Goal: Task Accomplishment & Management: Manage account settings

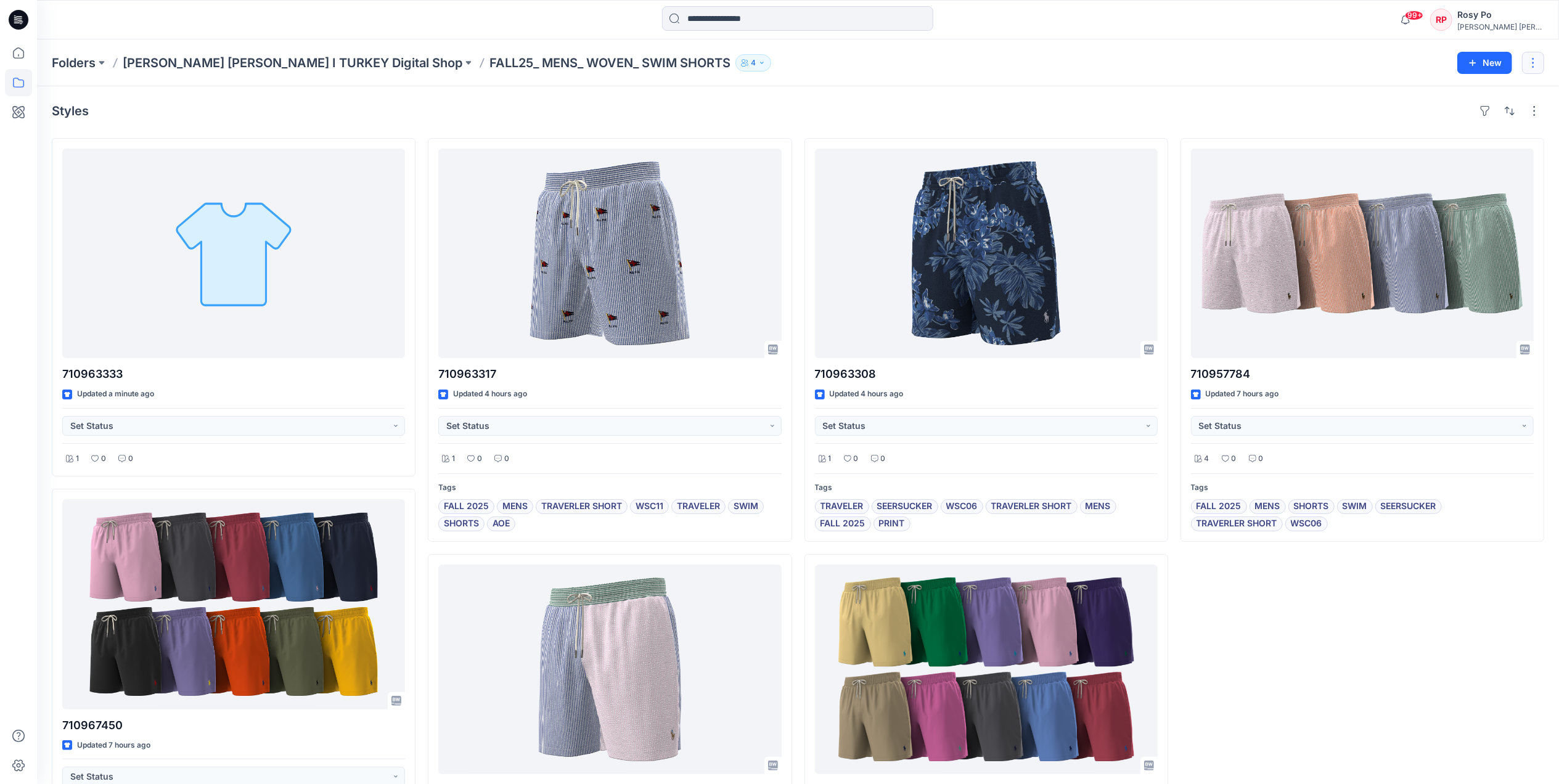
click at [1537, 64] on button "button" at bounding box center [1533, 63] width 22 height 22
click at [1324, 69] on div "Folders Ralph Lauren I TURKEY Digital Shop FALL25_ MENS_ WOVEN_ SWIM SHORTS 4" at bounding box center [750, 63] width 1396 height 17
click at [1537, 109] on button "button" at bounding box center [1534, 111] width 20 height 20
click at [1234, 107] on div "Styles Layout Grid Large Grid Folder View Compact Card Card View Card Info Tags" at bounding box center [798, 111] width 1493 height 20
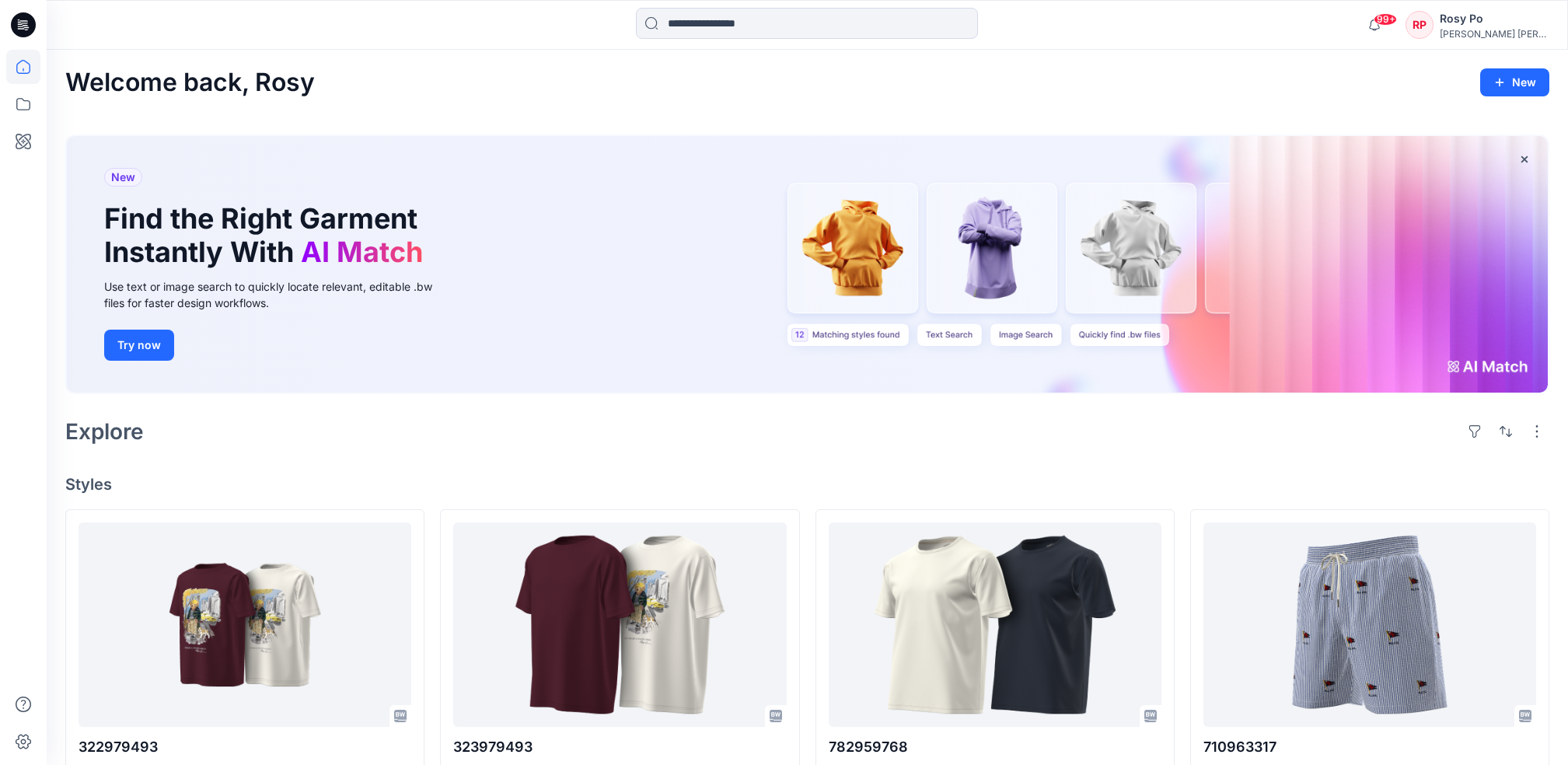
scroll to position [5711, 0]
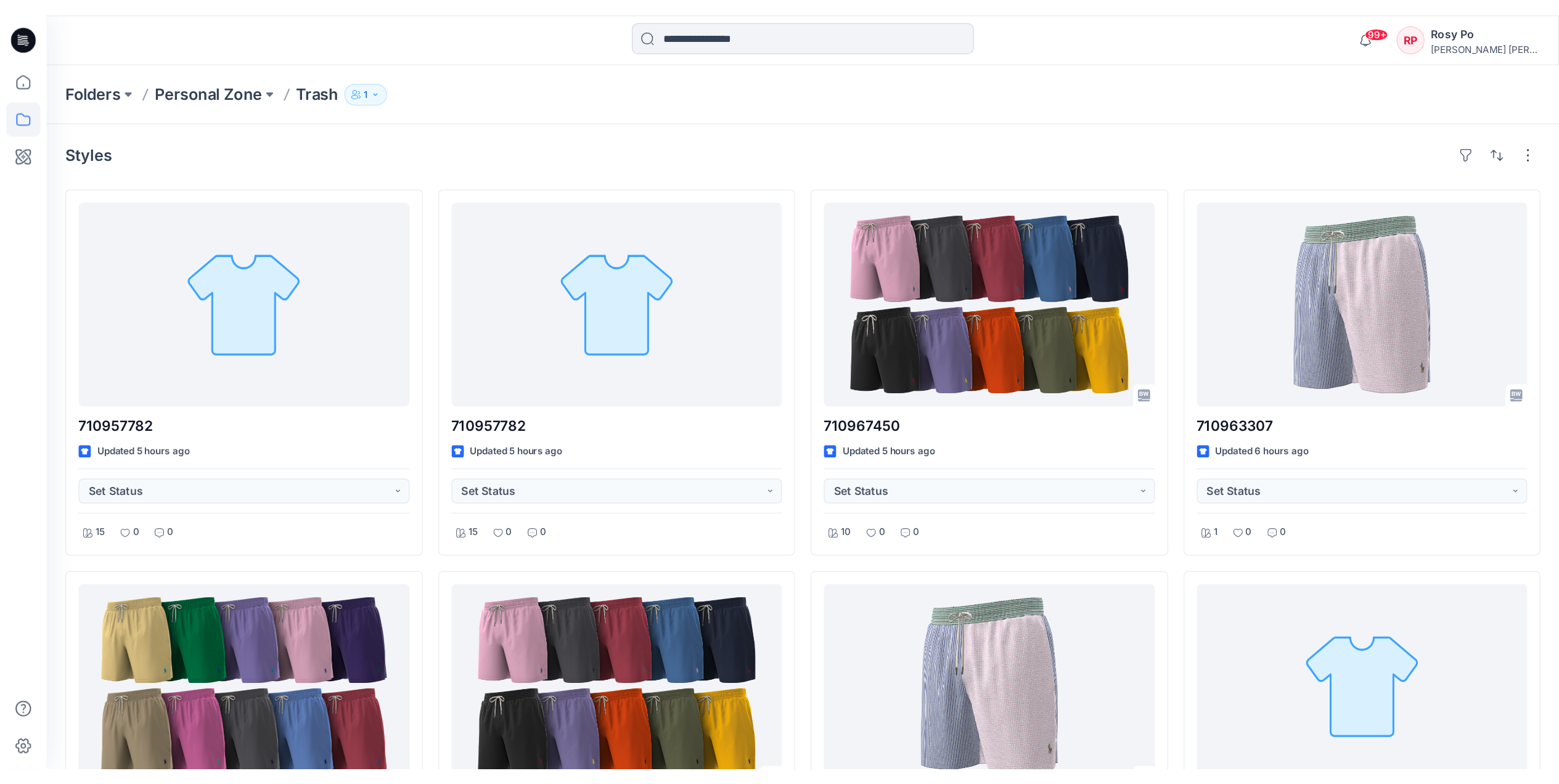
scroll to position [489, 0]
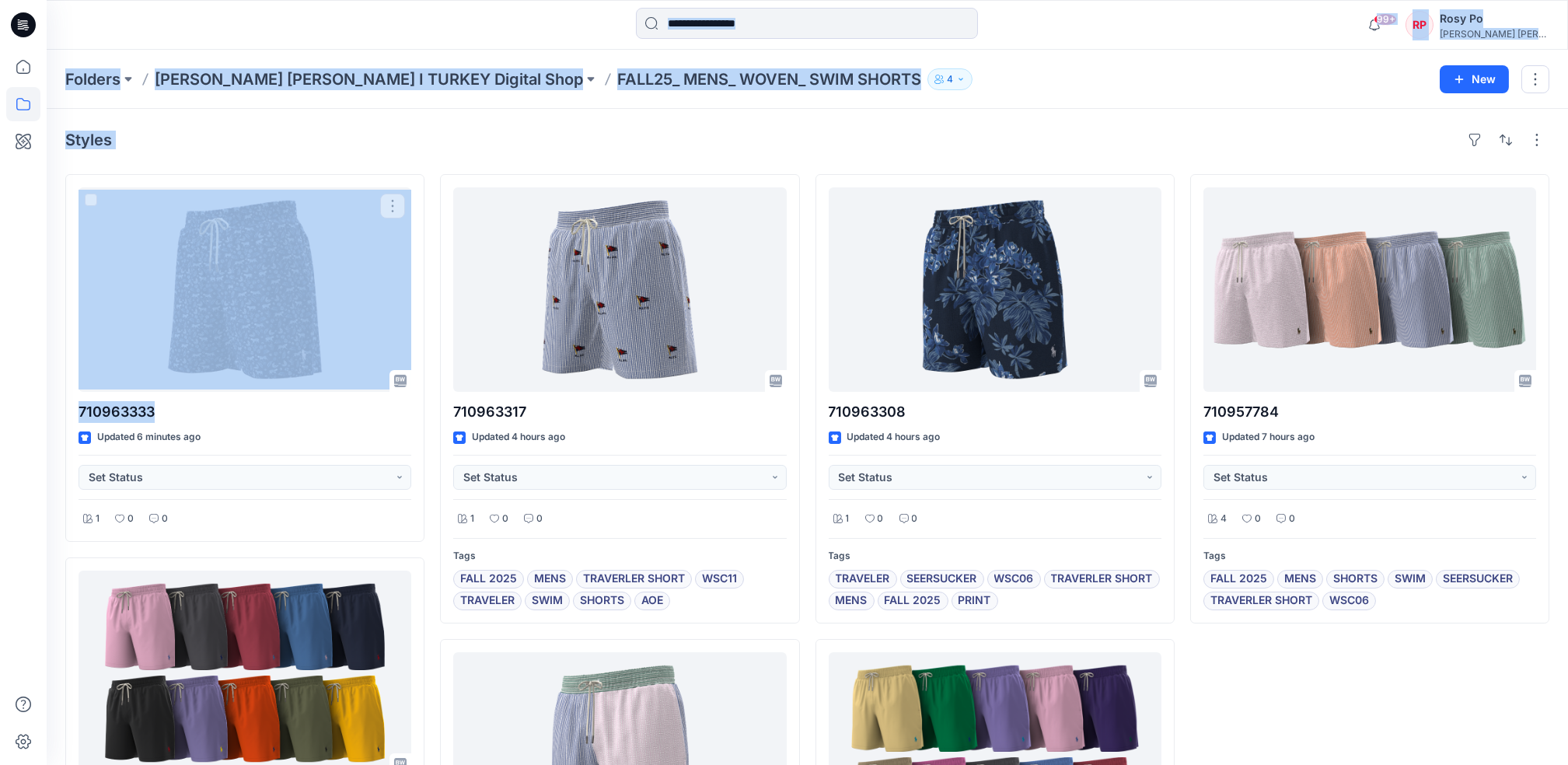
drag, startPoint x: 168, startPoint y: 410, endPoint x: 10, endPoint y: 405, distance: 158.1
click at [10, 405] on div "99+ Notifications Your style 710963333 is ready 7 minutes ago Your style 710963…" at bounding box center [784, 553] width 1568 height 1107
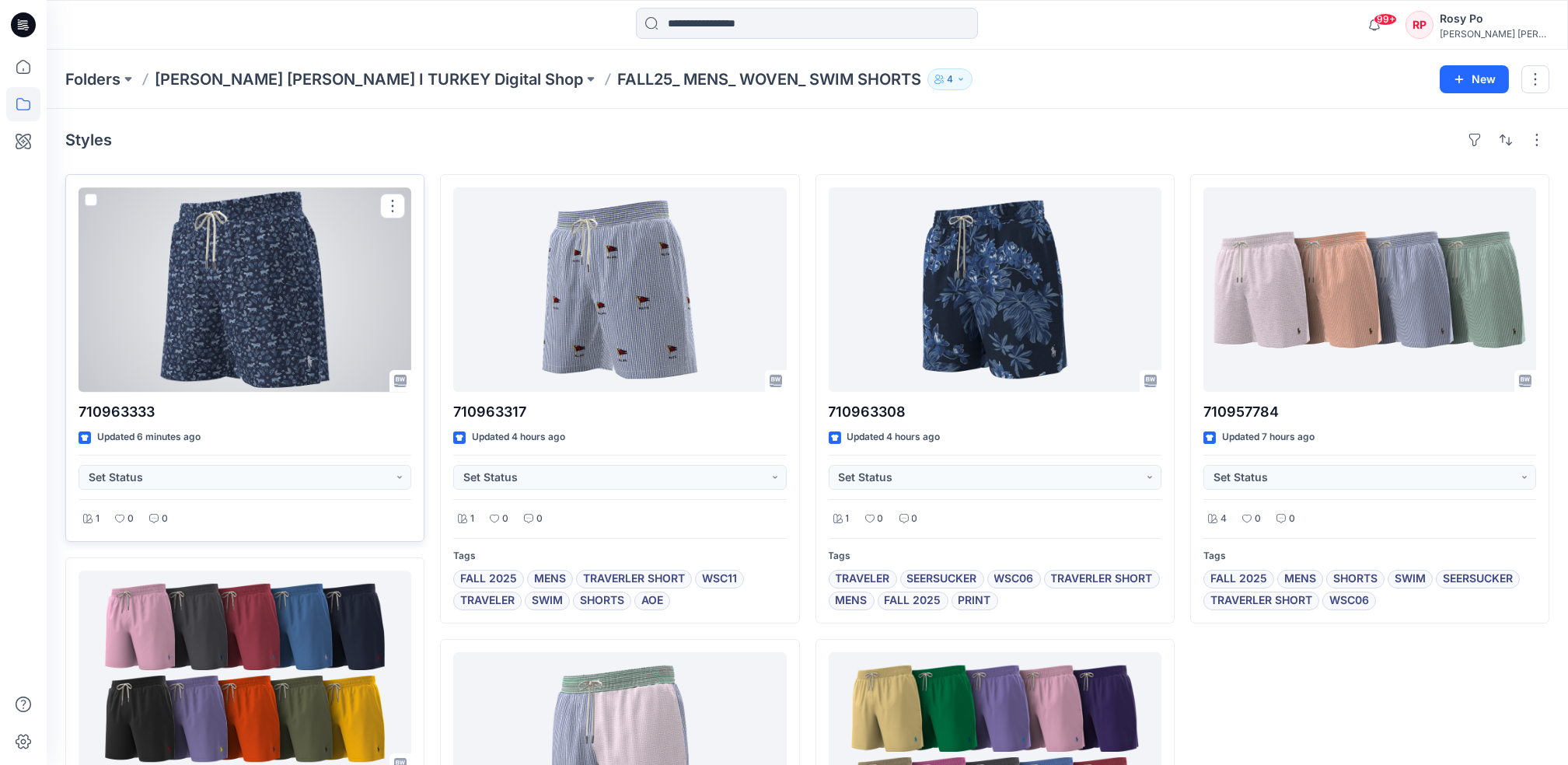
click at [156, 425] on div "710963333 Updated 6 minutes ago Set Status 1 0 0" at bounding box center [245, 358] width 360 height 368
drag, startPoint x: 155, startPoint y: 411, endPoint x: 72, endPoint y: 417, distance: 83.2
click at [72, 417] on div "710963333 Updated 6 minutes ago Set Status 1 0 0" at bounding box center [245, 358] width 360 height 368
copy p "710963333"
click at [277, 326] on div at bounding box center [244, 289] width 333 height 205
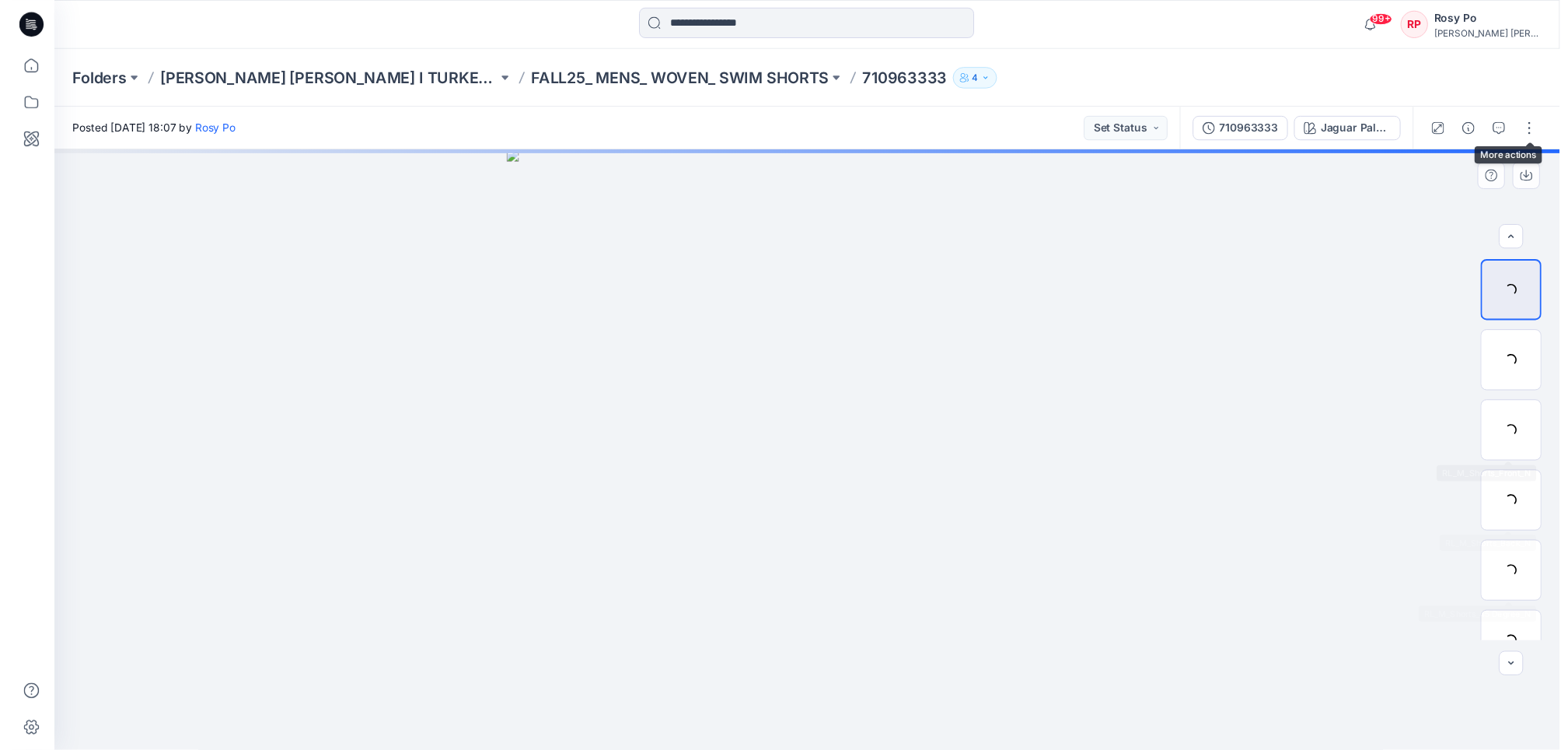
scroll to position [31, 0]
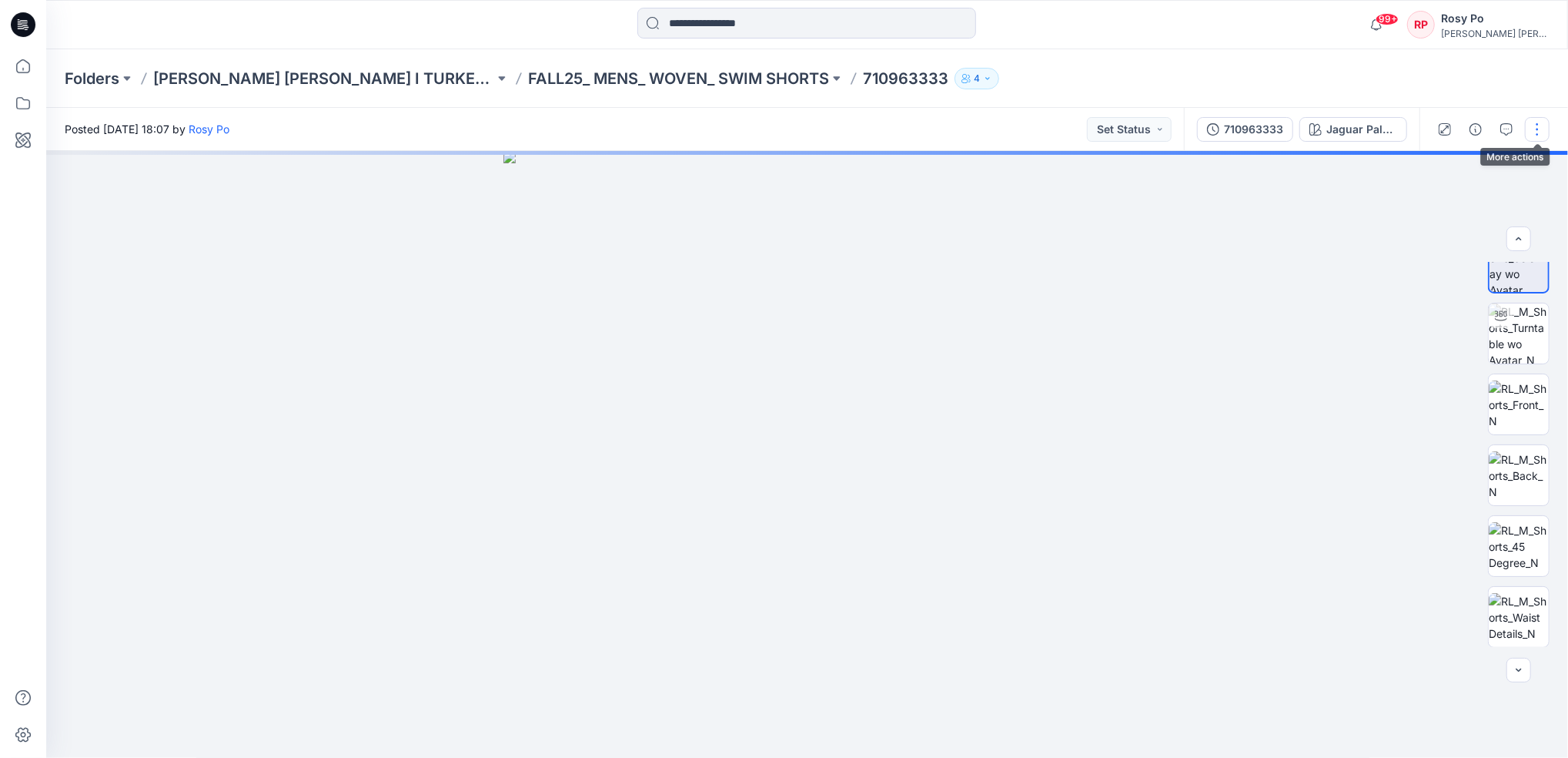
click at [1538, 126] on button "button" at bounding box center [1537, 129] width 25 height 25
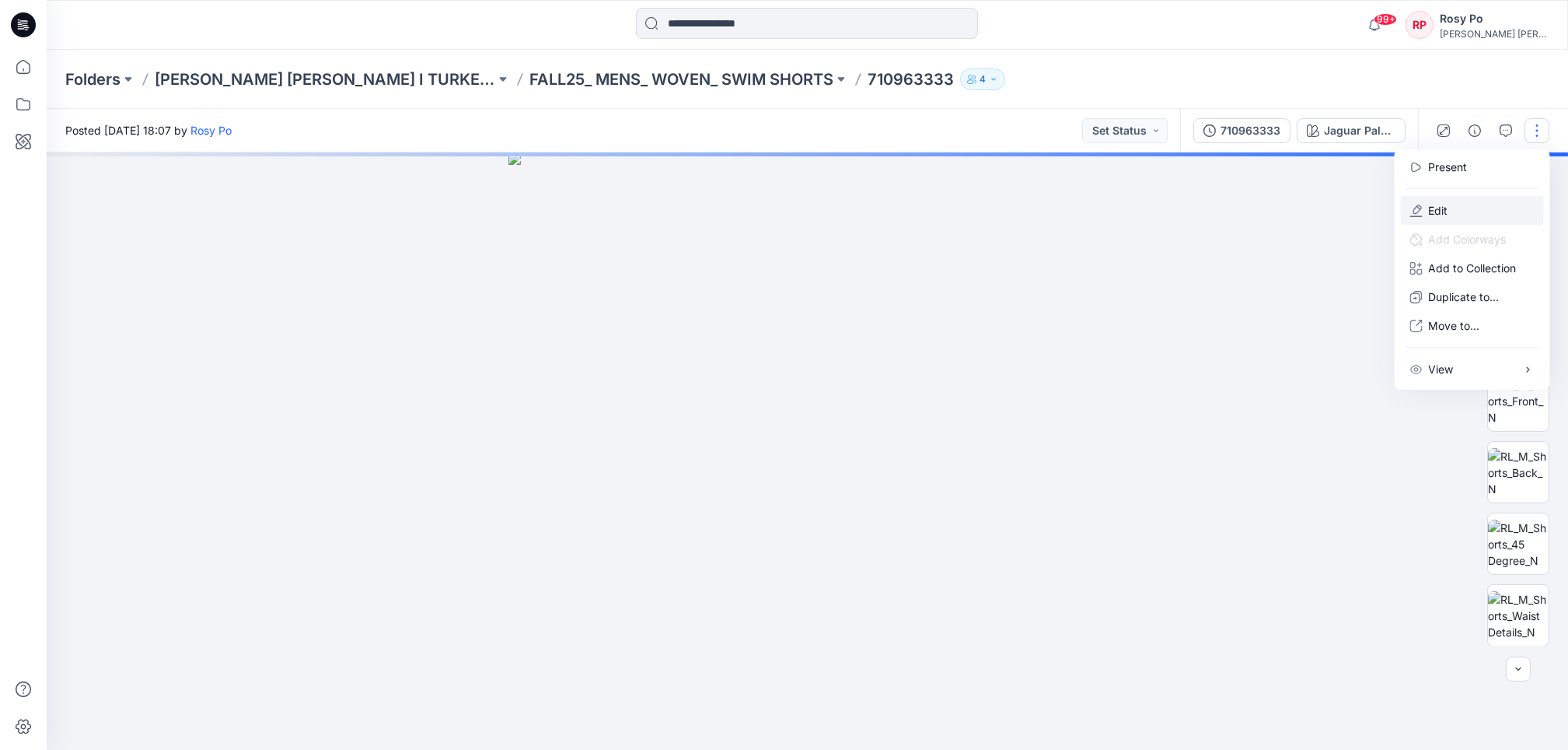
click at [1474, 203] on button "Edit" at bounding box center [1472, 210] width 143 height 29
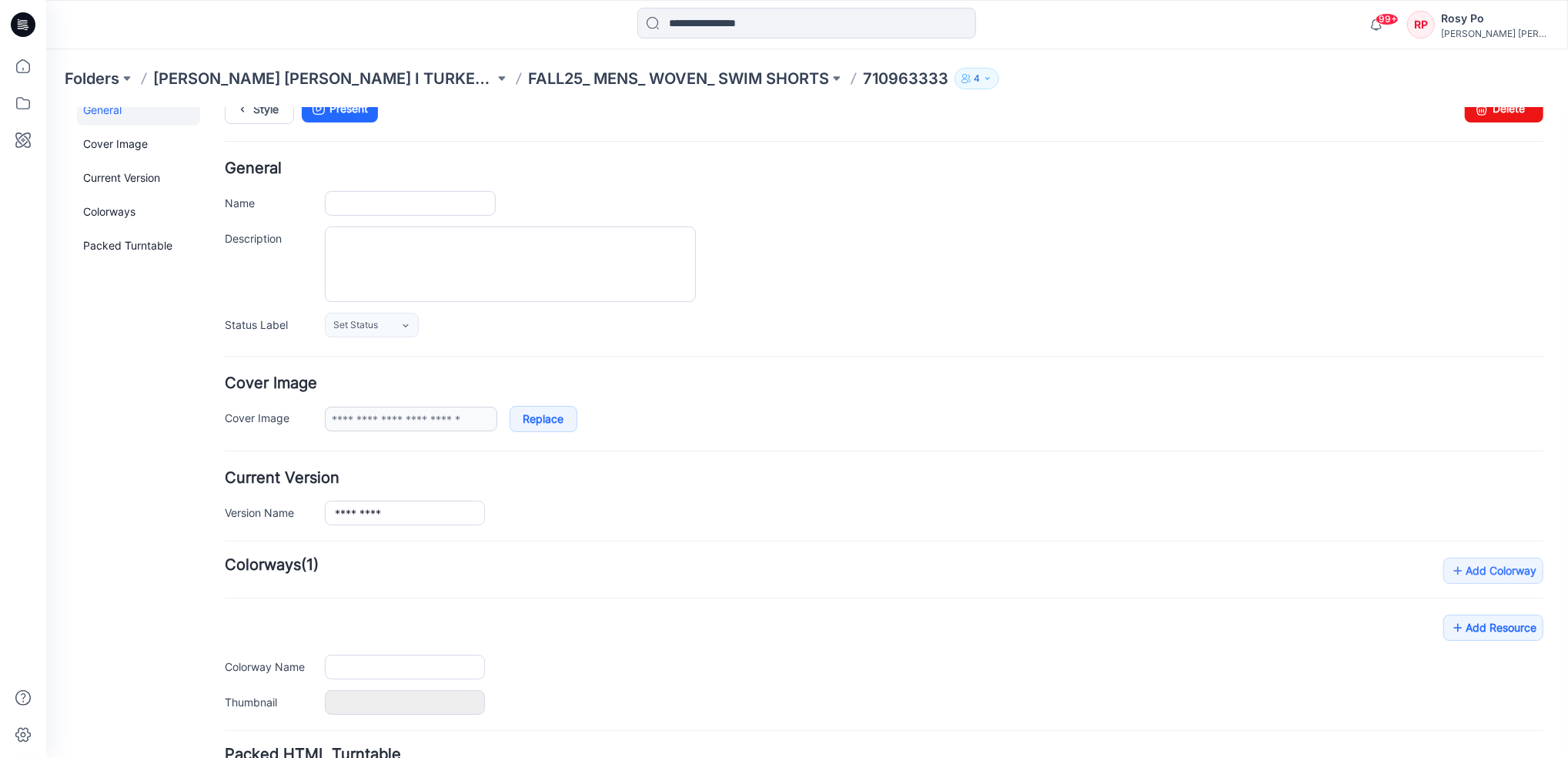
scroll to position [165, 0]
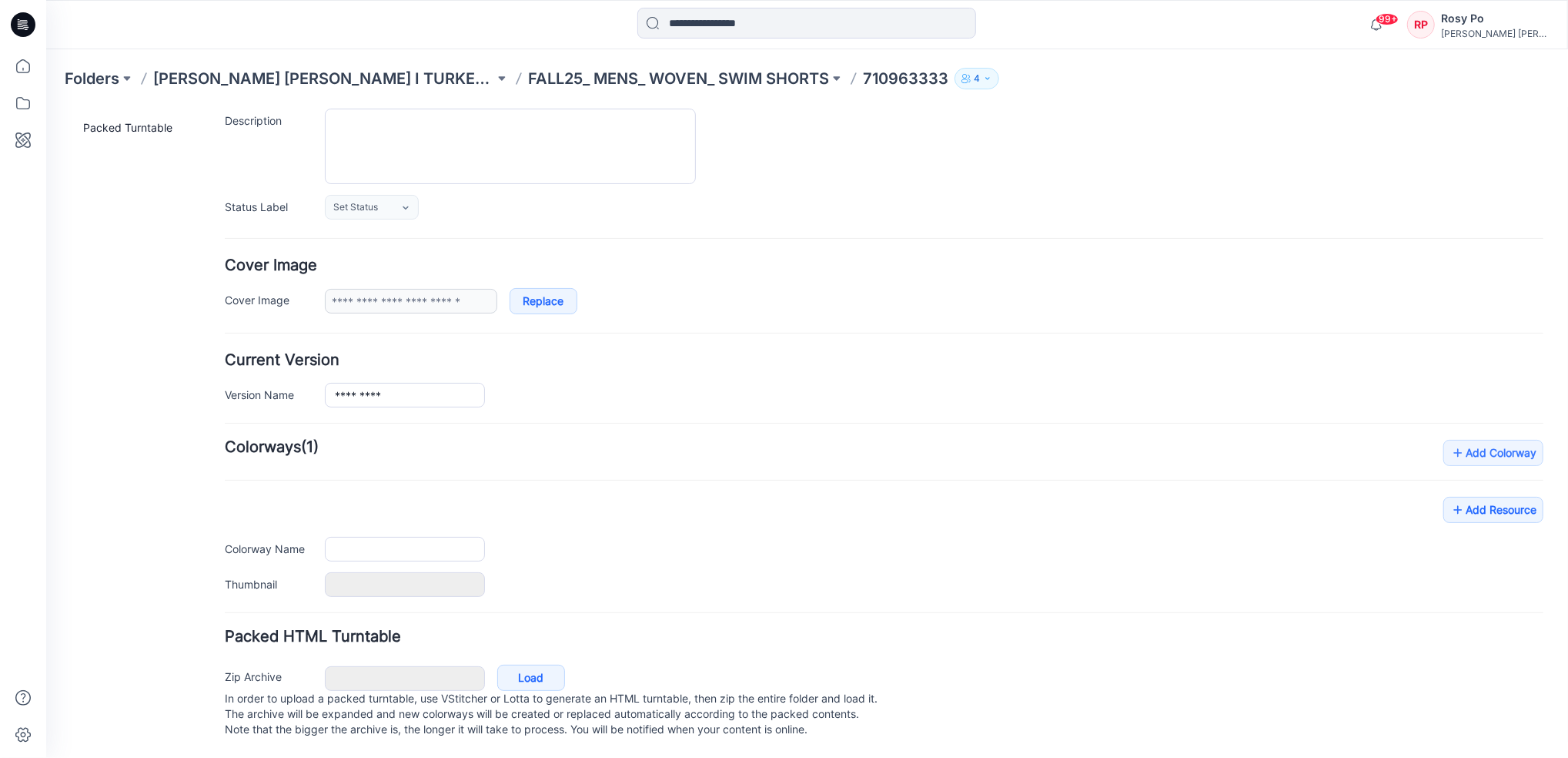
type input "*********"
type input "**********"
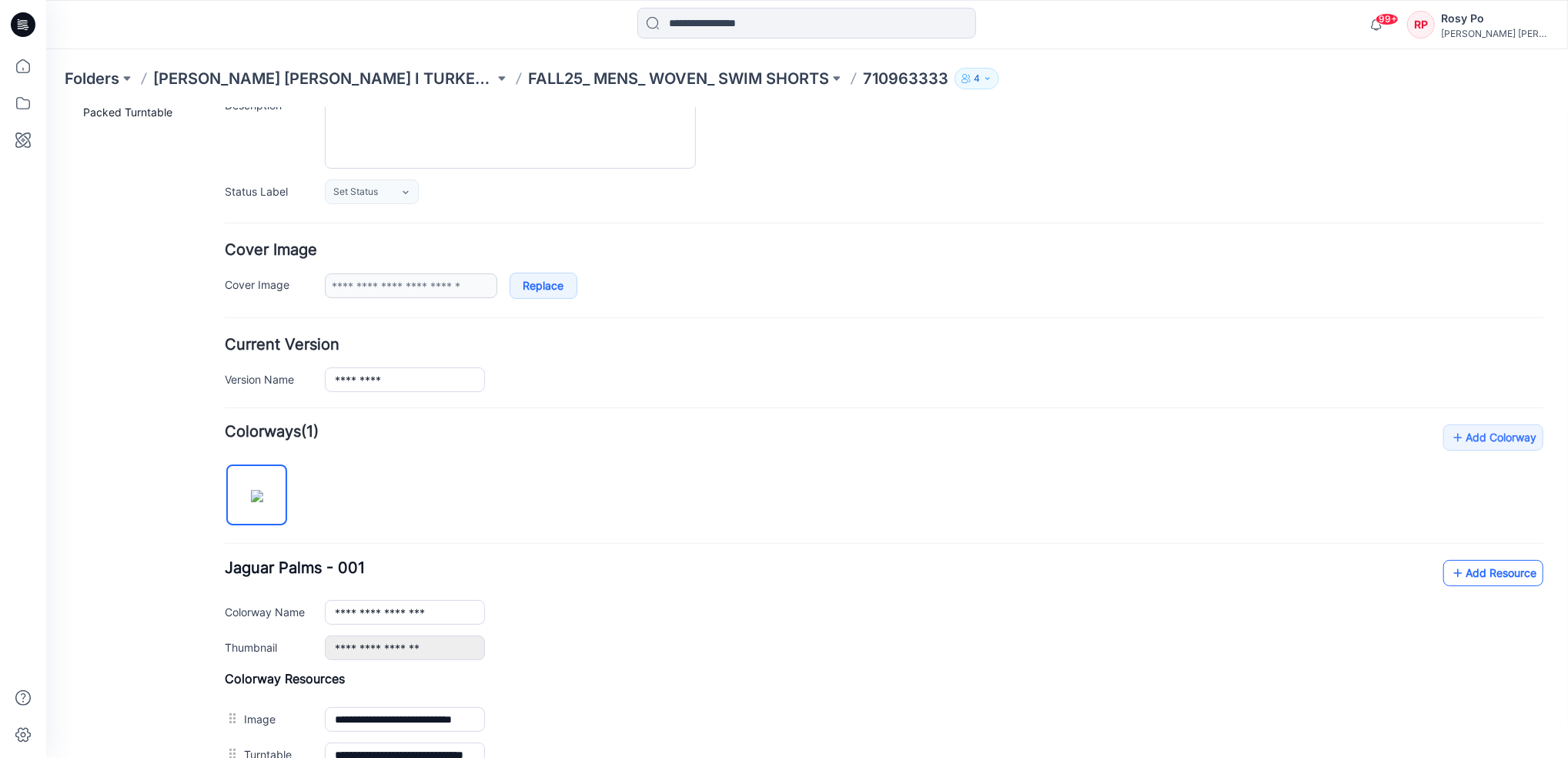
click at [1482, 581] on link "Add Resource" at bounding box center [1492, 572] width 100 height 26
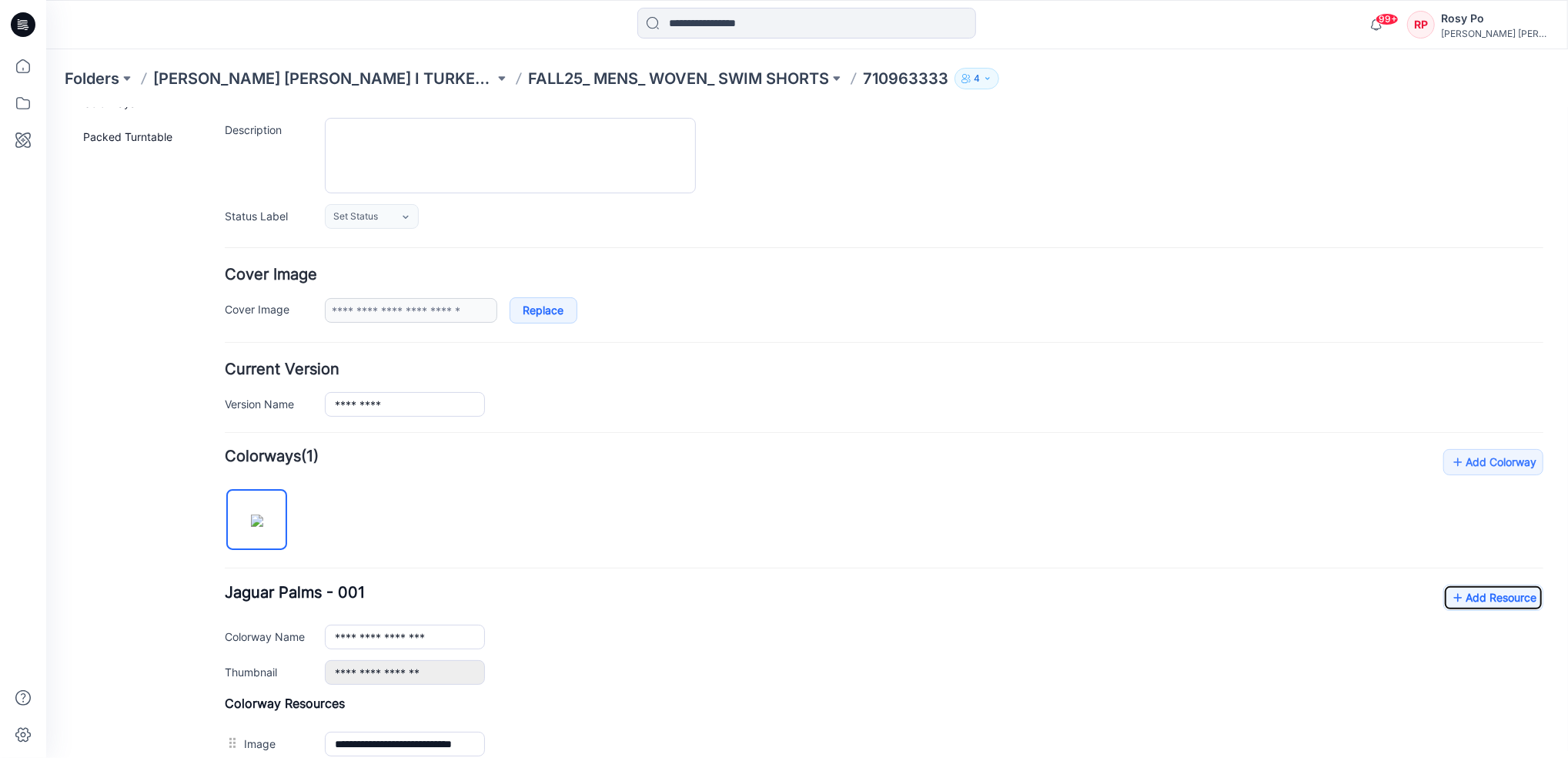
scroll to position [0, 0]
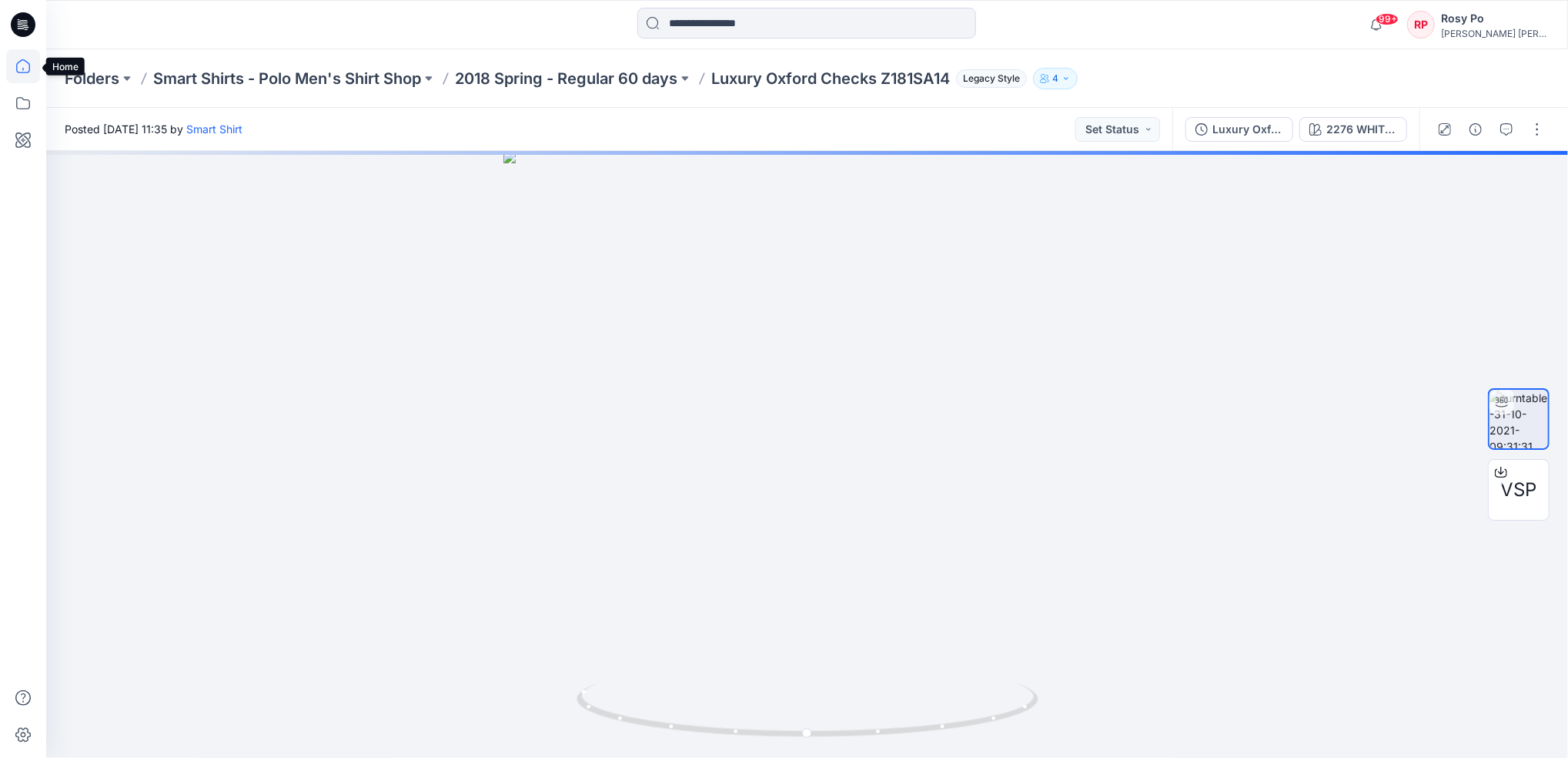
click at [33, 60] on icon at bounding box center [23, 66] width 34 height 34
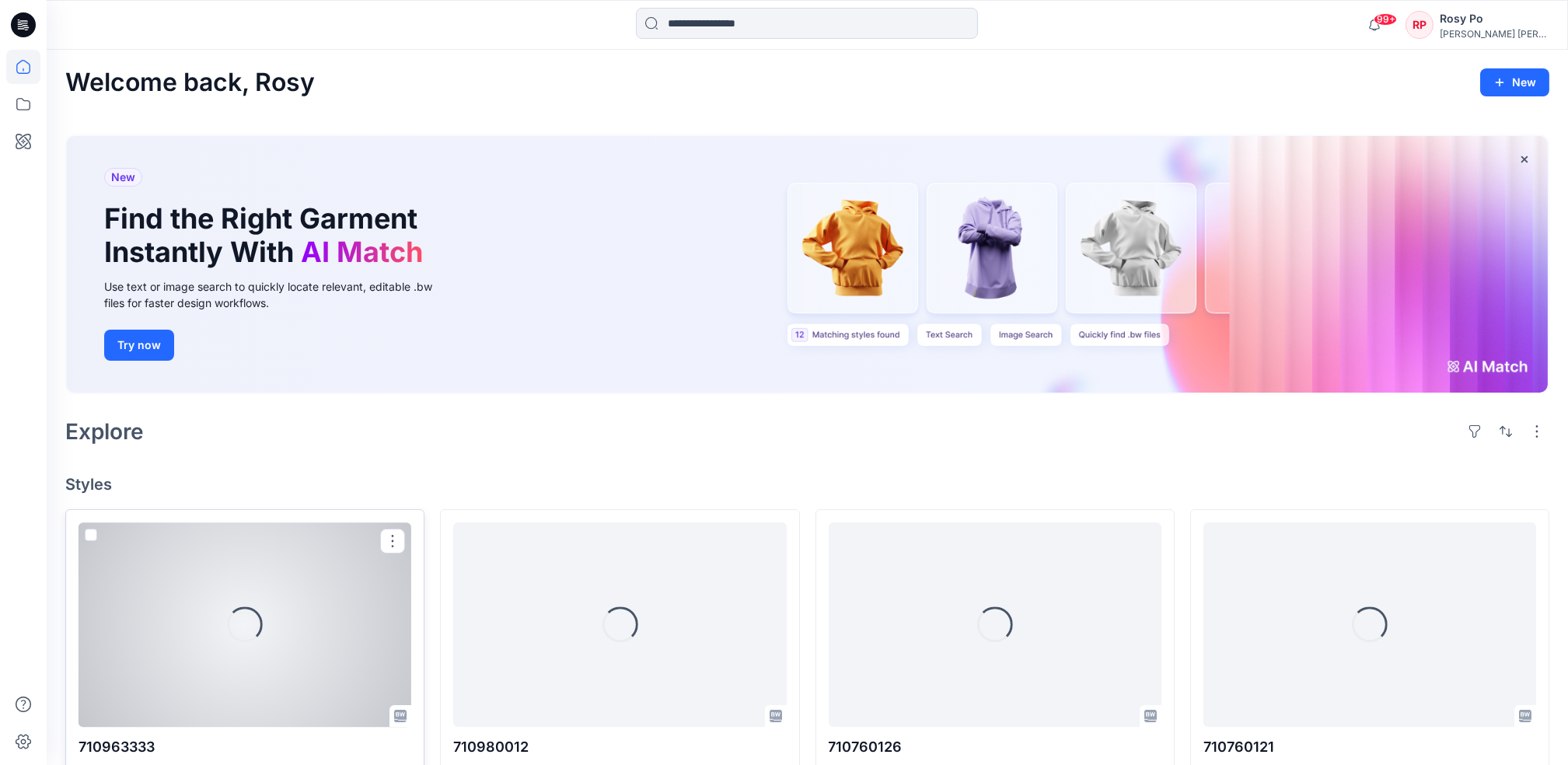
click at [266, 598] on div "Loading..." at bounding box center [244, 625] width 333 height 205
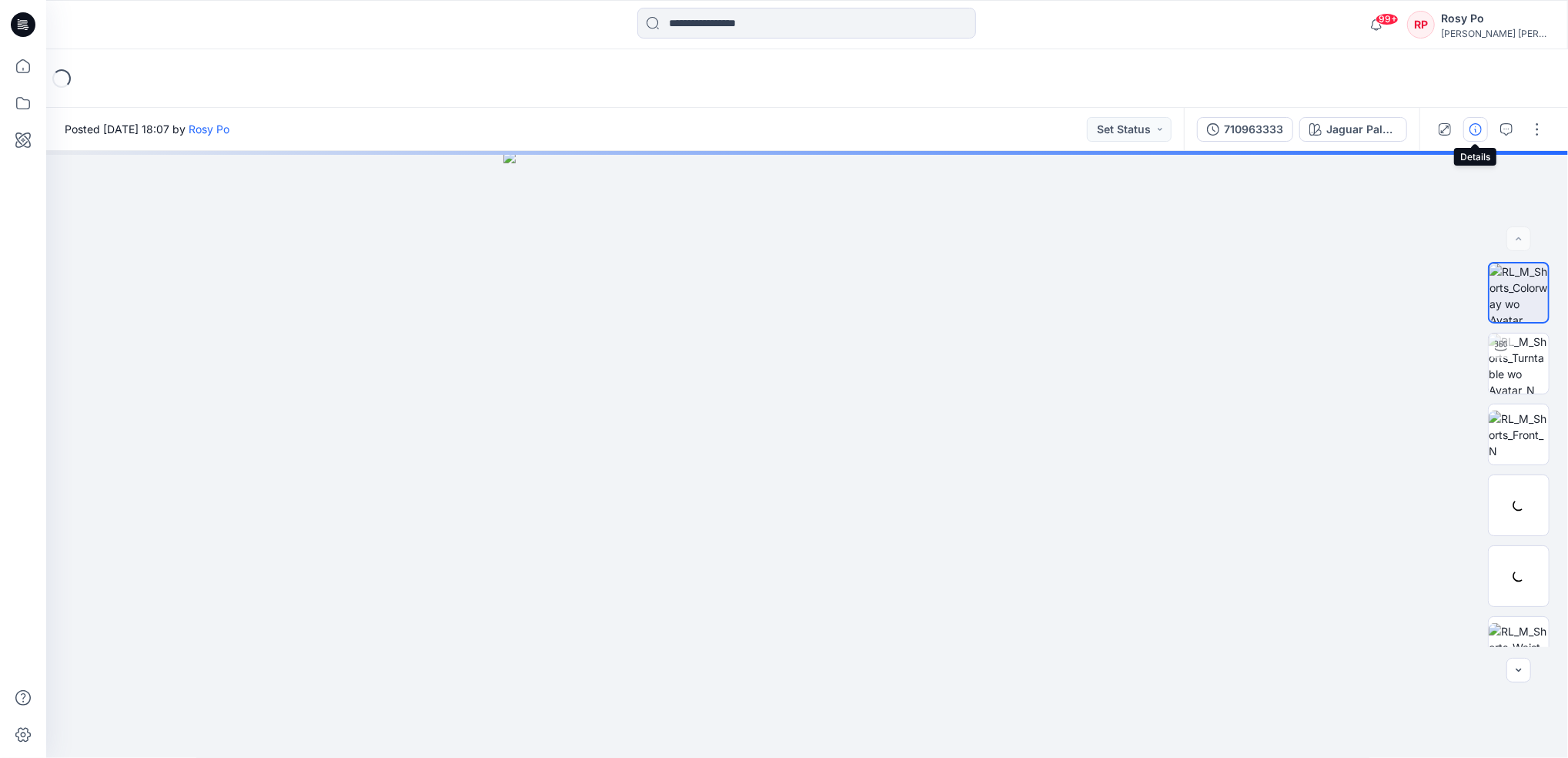
click at [1481, 125] on icon "button" at bounding box center [1475, 129] width 12 height 12
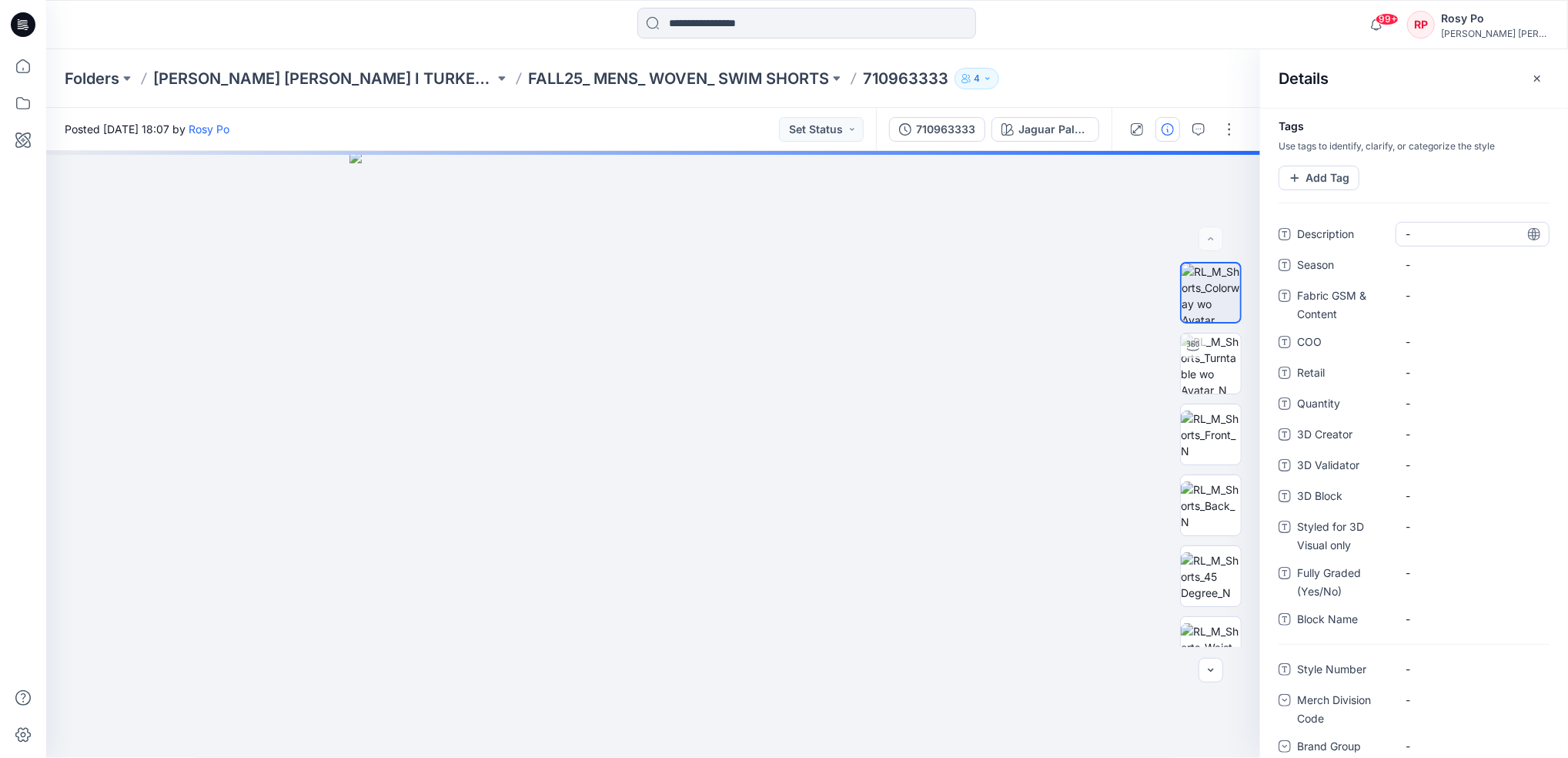
click at [1431, 231] on span "-" at bounding box center [1473, 234] width 134 height 16
drag, startPoint x: 1498, startPoint y: 236, endPoint x: 1302, endPoint y: 228, distance: 196.2
click at [1302, 228] on div "**********" at bounding box center [1414, 234] width 271 height 25
click at [1463, 232] on textarea "**********" at bounding box center [1467, 234] width 143 height 25
drag, startPoint x: 1461, startPoint y: 229, endPoint x: 1036, endPoint y: 221, distance: 425.1
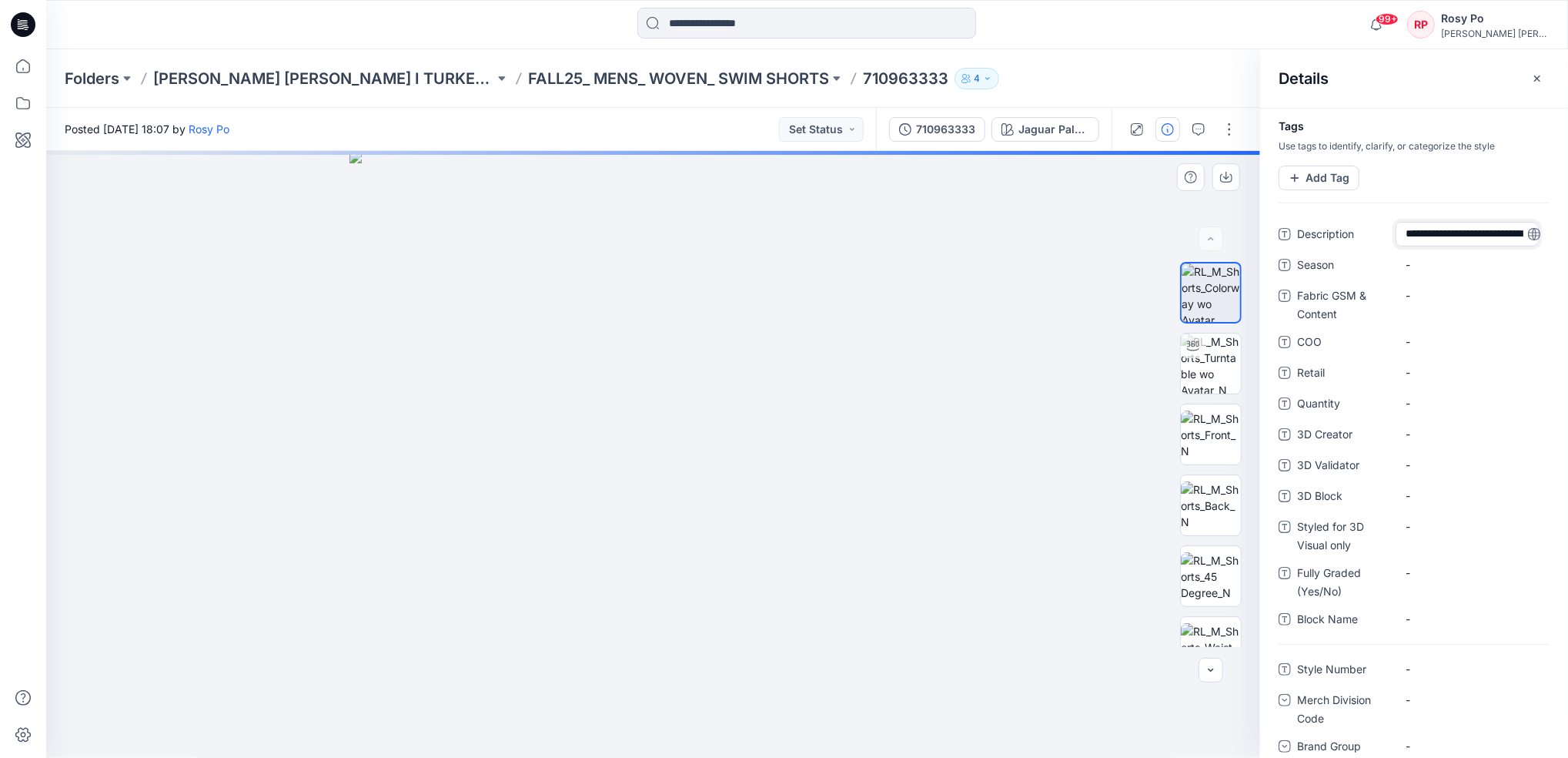
click at [1033, 217] on div "**********" at bounding box center [807, 454] width 1522 height 607
type textarea "**********"
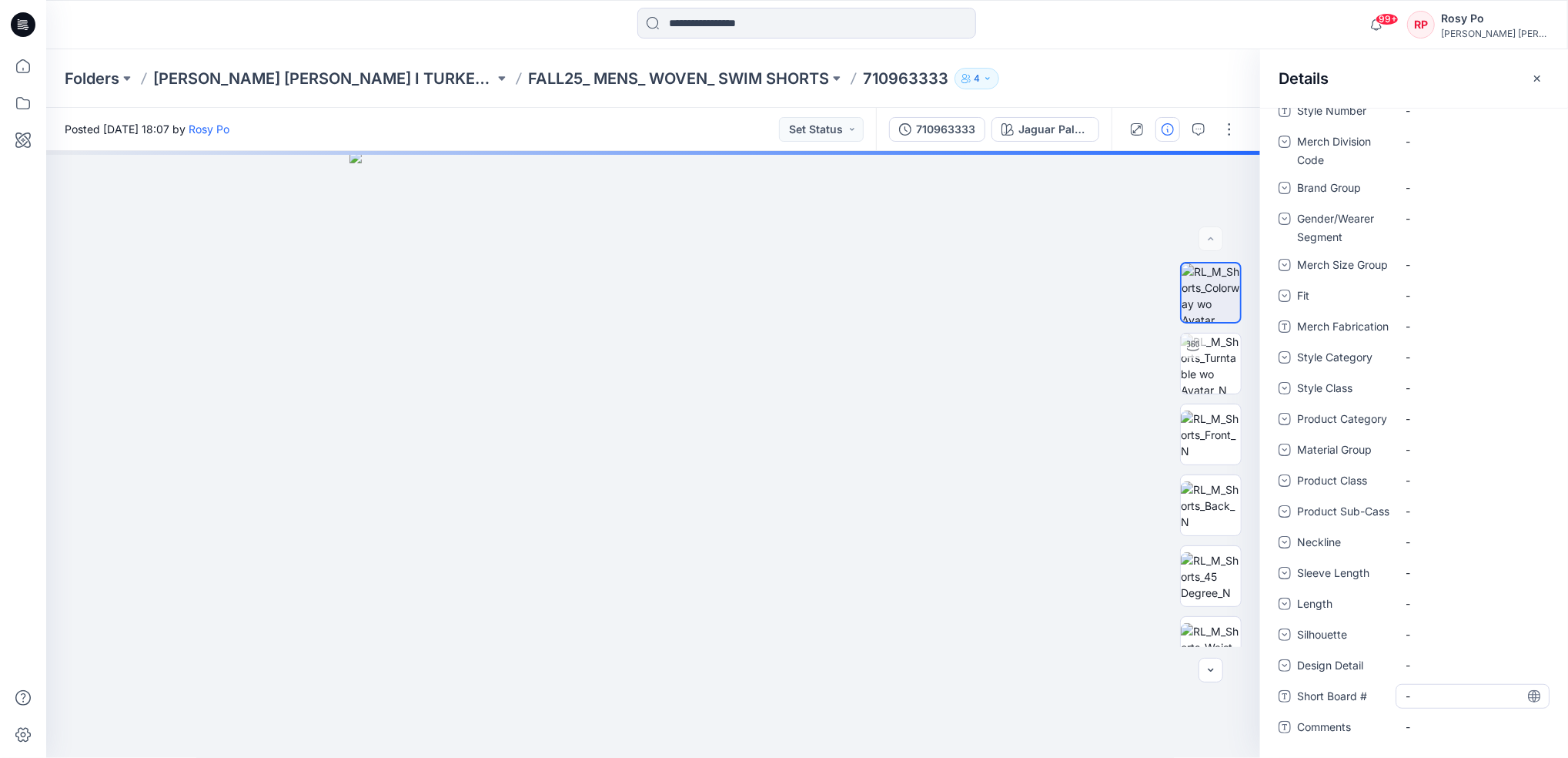
click at [1437, 692] on \ "-" at bounding box center [1473, 696] width 134 height 16
type textarea "********"
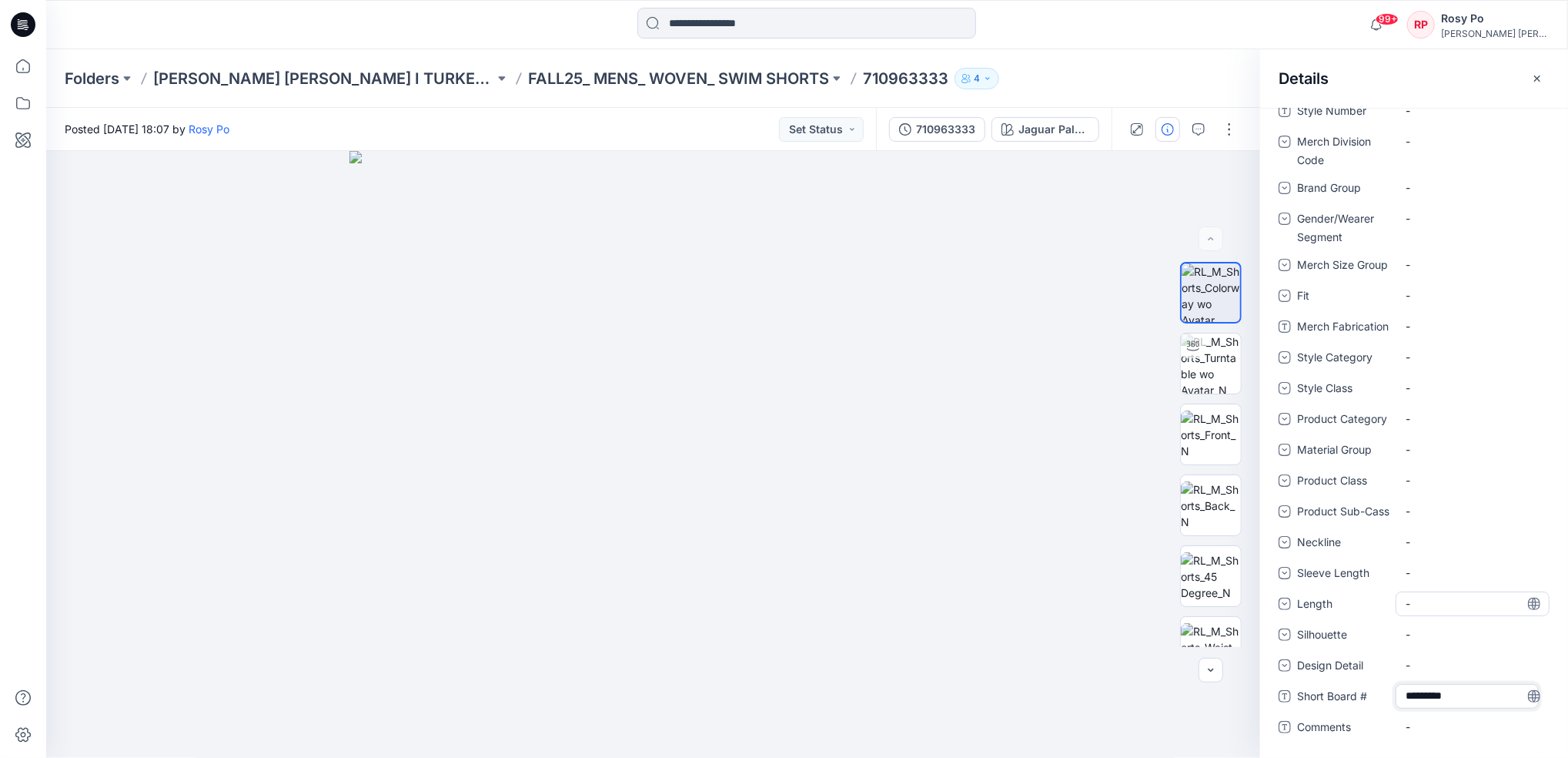
click at [1436, 614] on div "-" at bounding box center [1472, 604] width 154 height 25
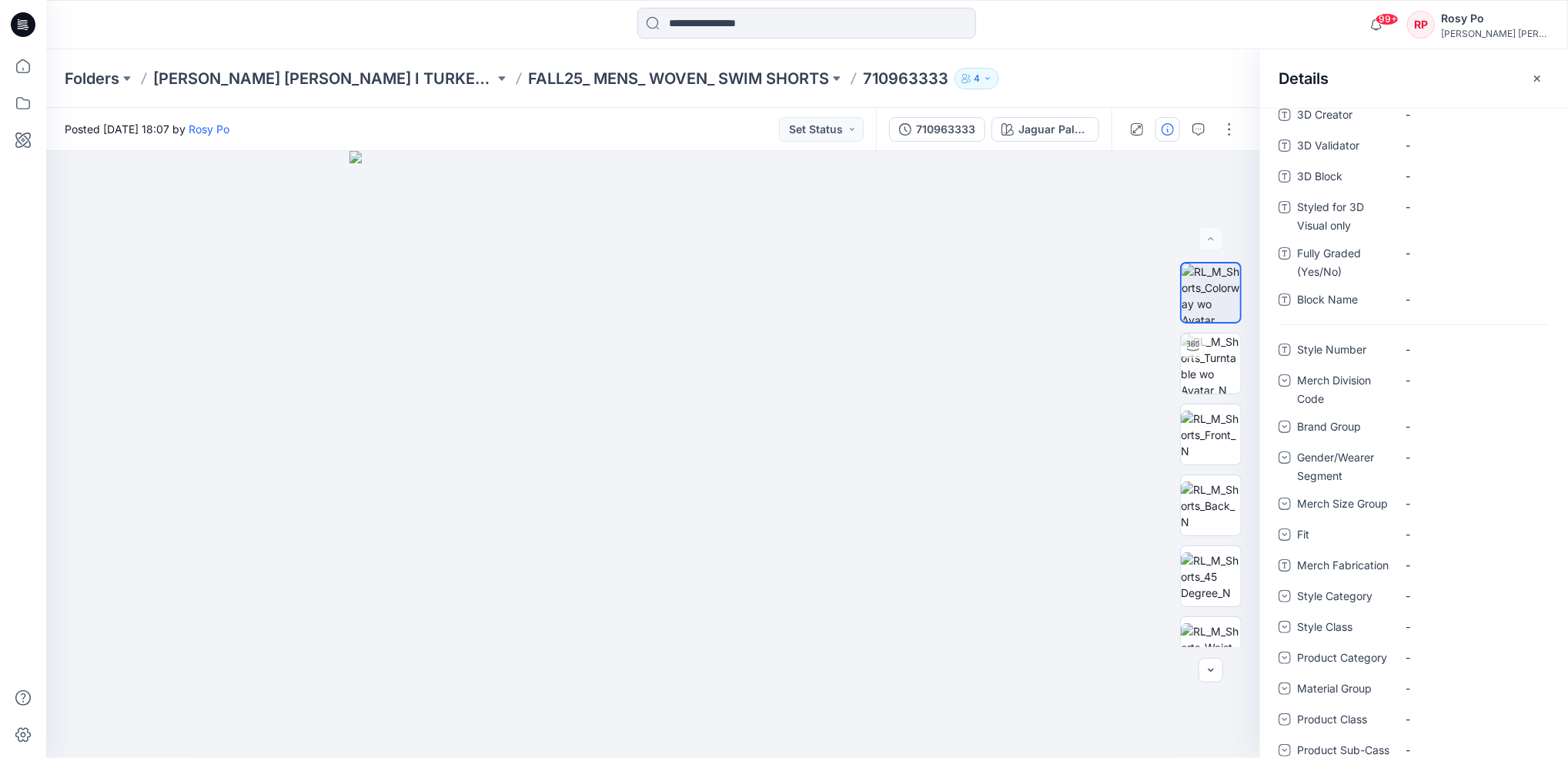
scroll to position [188, 0]
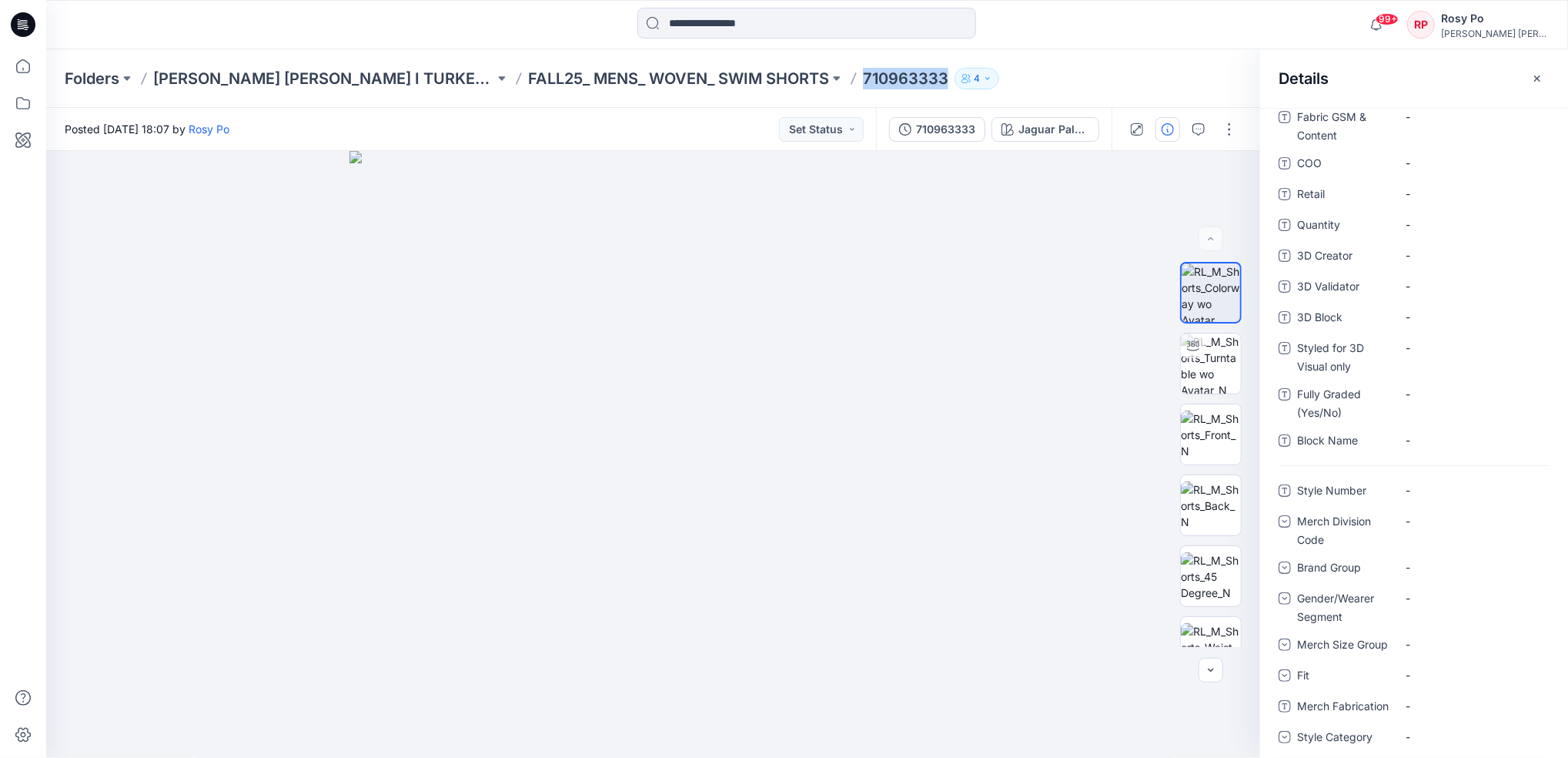
drag, startPoint x: 817, startPoint y: 77, endPoint x: 884, endPoint y: 85, distance: 67.5
click at [884, 85] on div "Folders Ralph Lauren I TURKEY Digital Shop FALL25_ MENS_ WOVEN_ SWIM SHORTS 710…" at bounding box center [747, 78] width 1365 height 22
copy div "710963333 4"
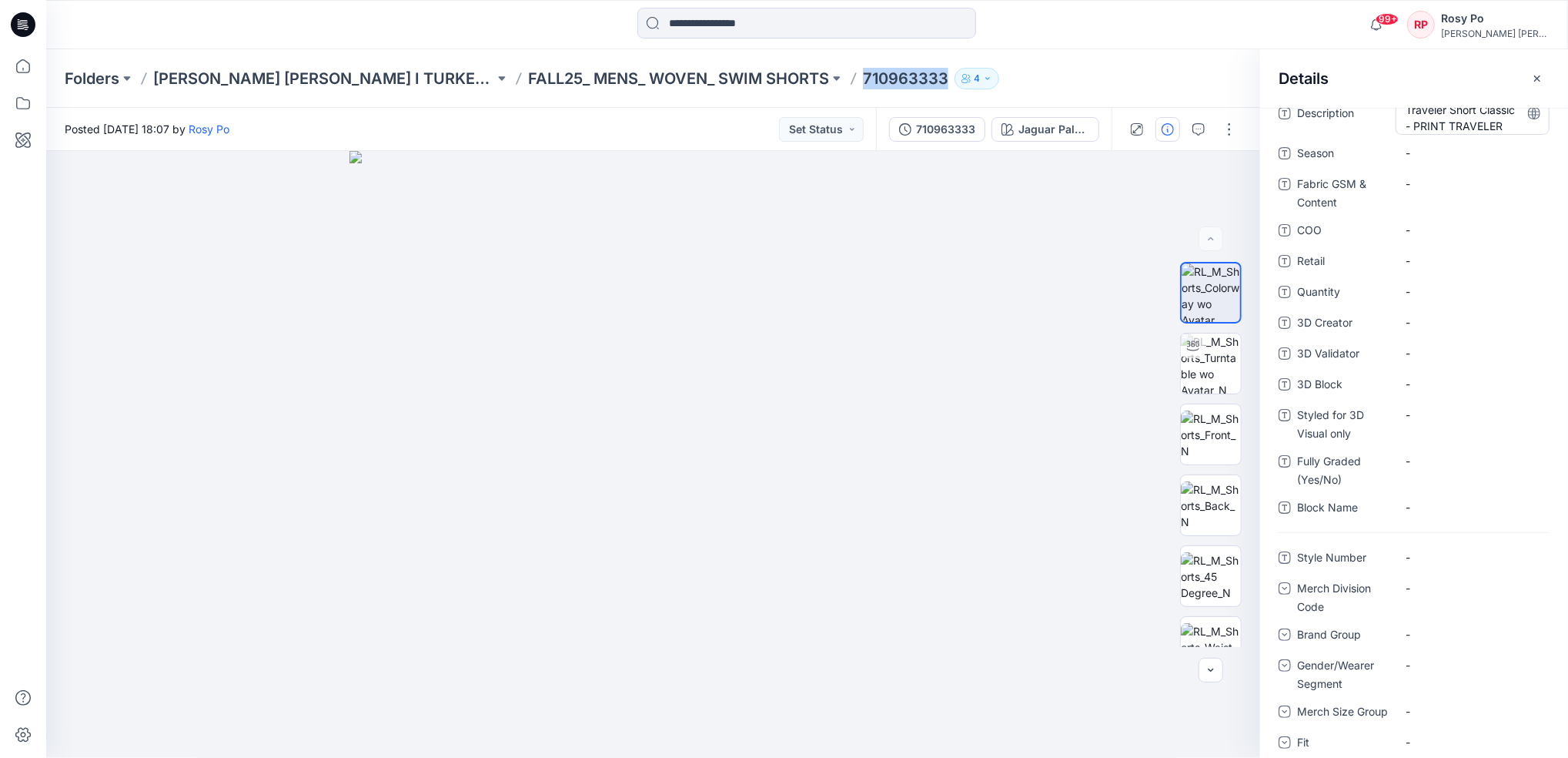
scroll to position [0, 0]
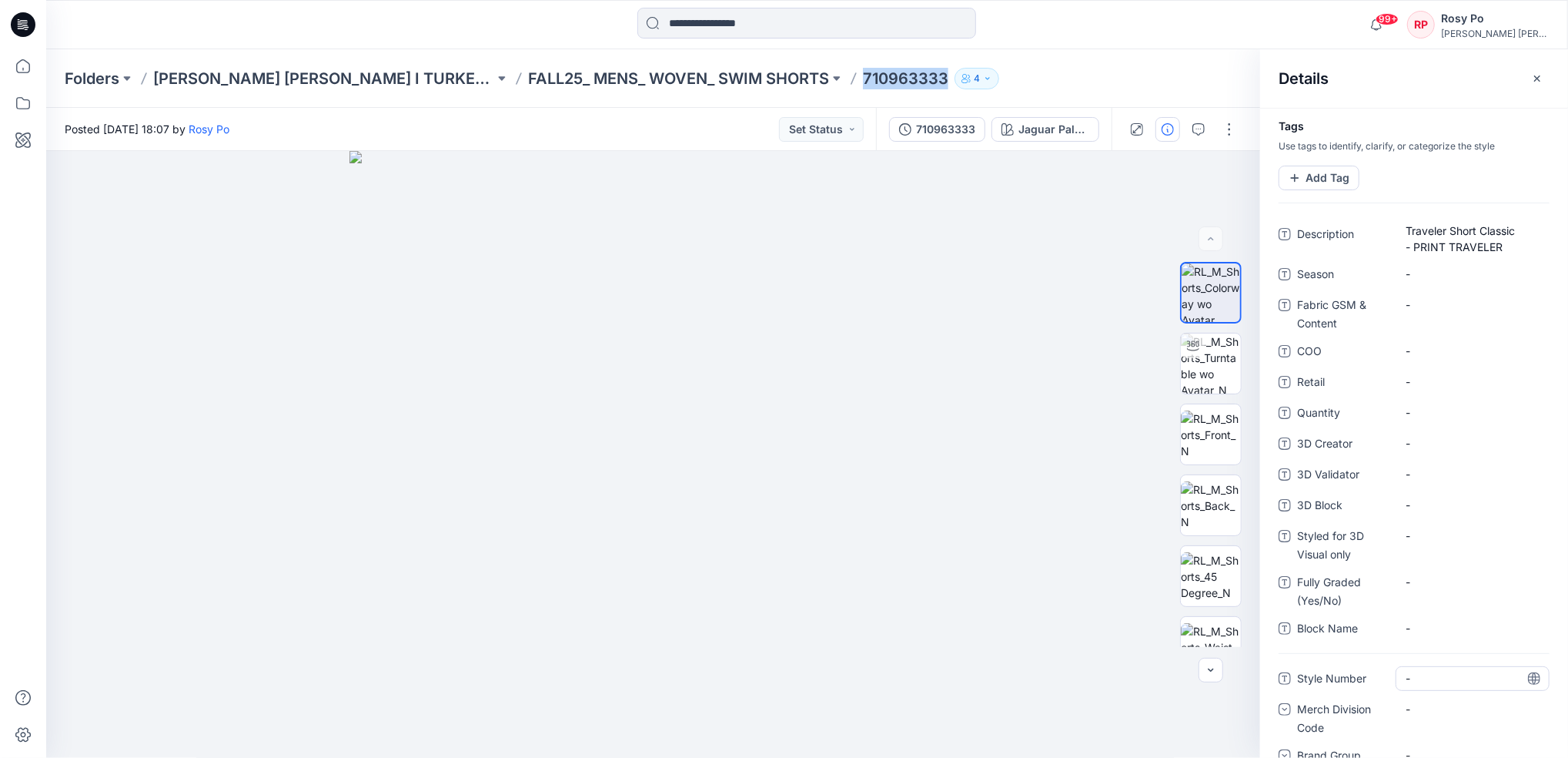
click at [1424, 686] on Number "-" at bounding box center [1473, 678] width 134 height 16
type textarea "*********"
click at [1471, 450] on div "-" at bounding box center [1472, 443] width 154 height 25
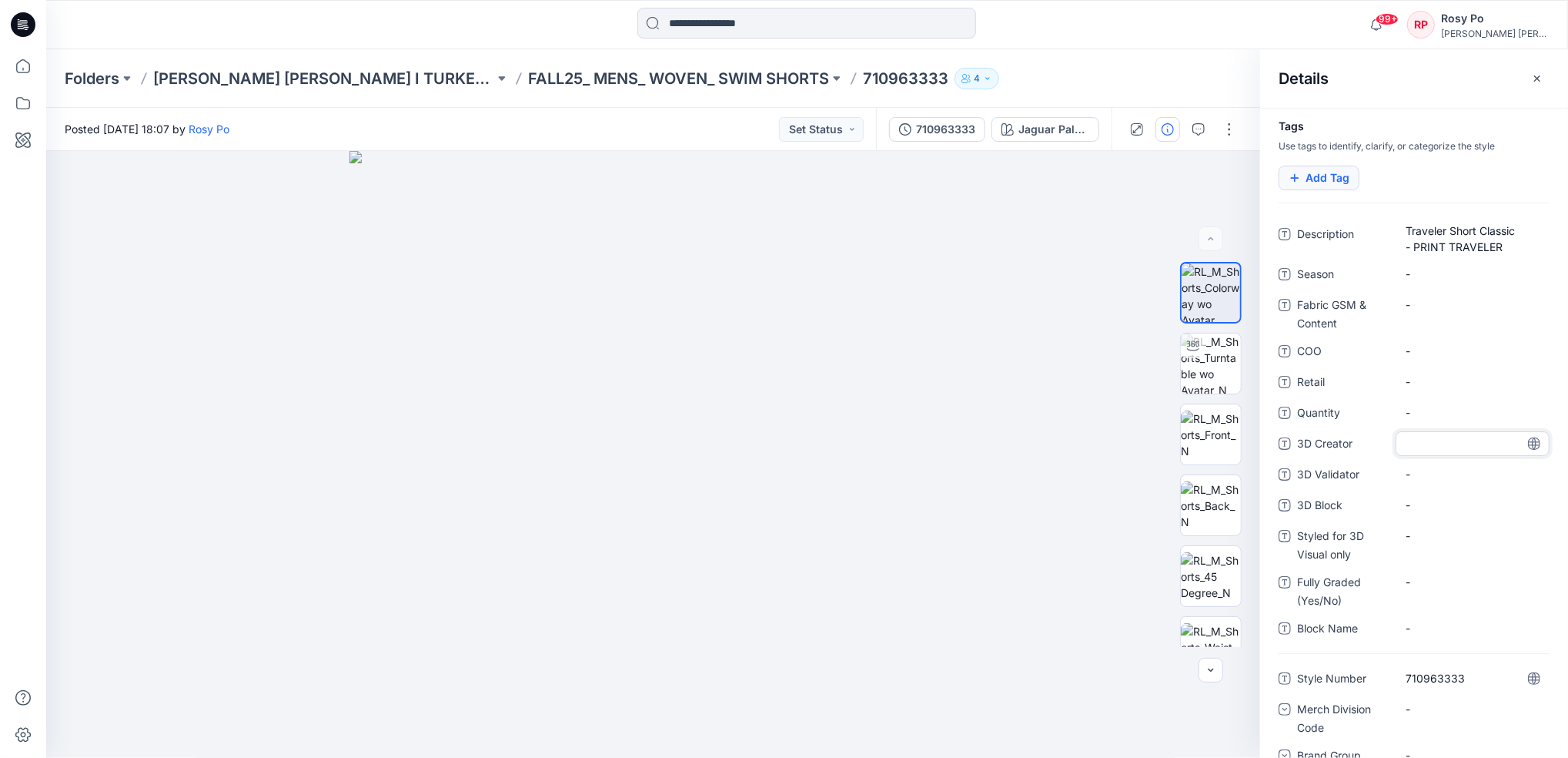
click at [1340, 175] on button "Add Tag" at bounding box center [1319, 177] width 81 height 25
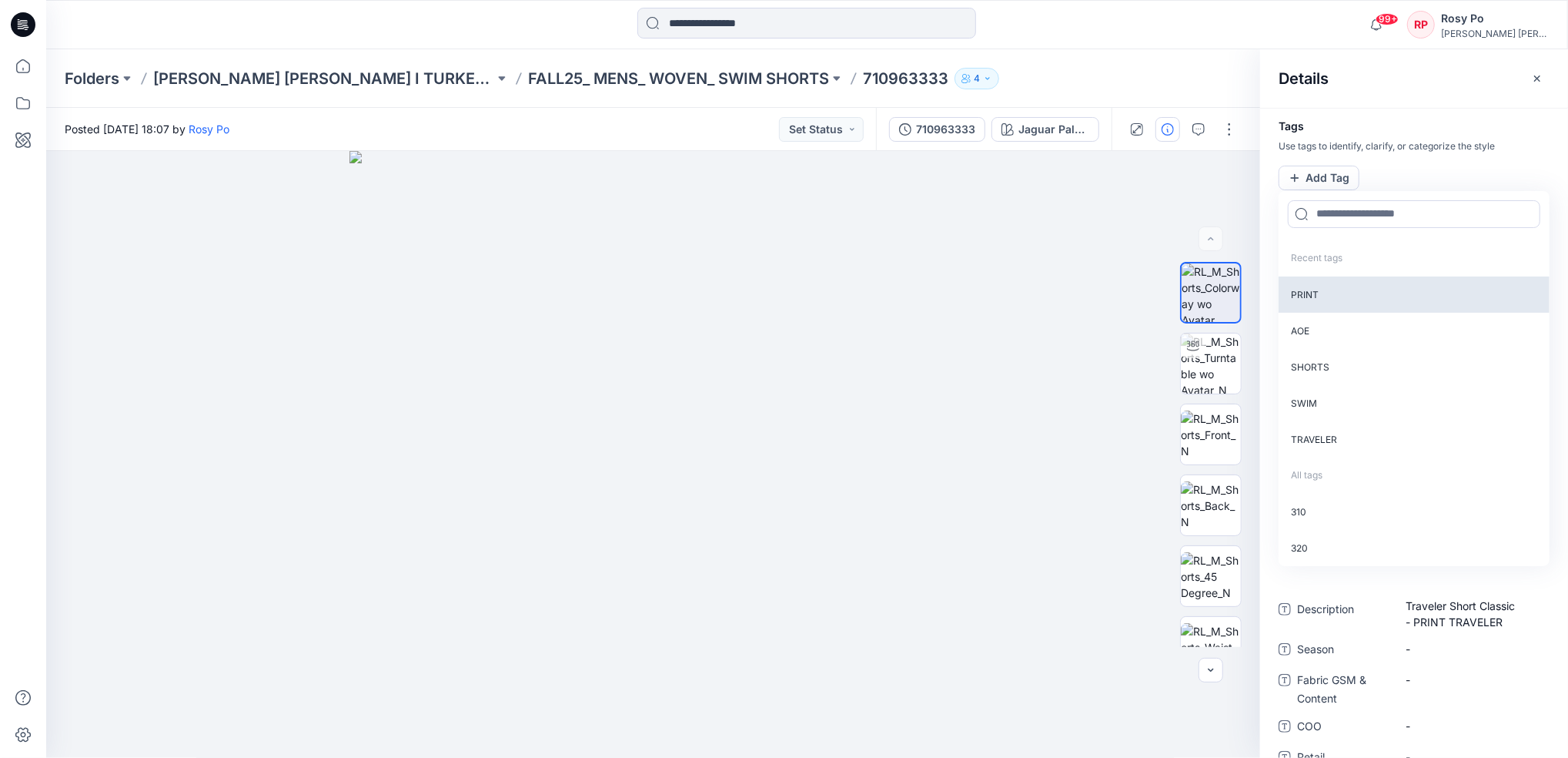
click at [1318, 305] on p "PRINT" at bounding box center [1414, 294] width 271 height 36
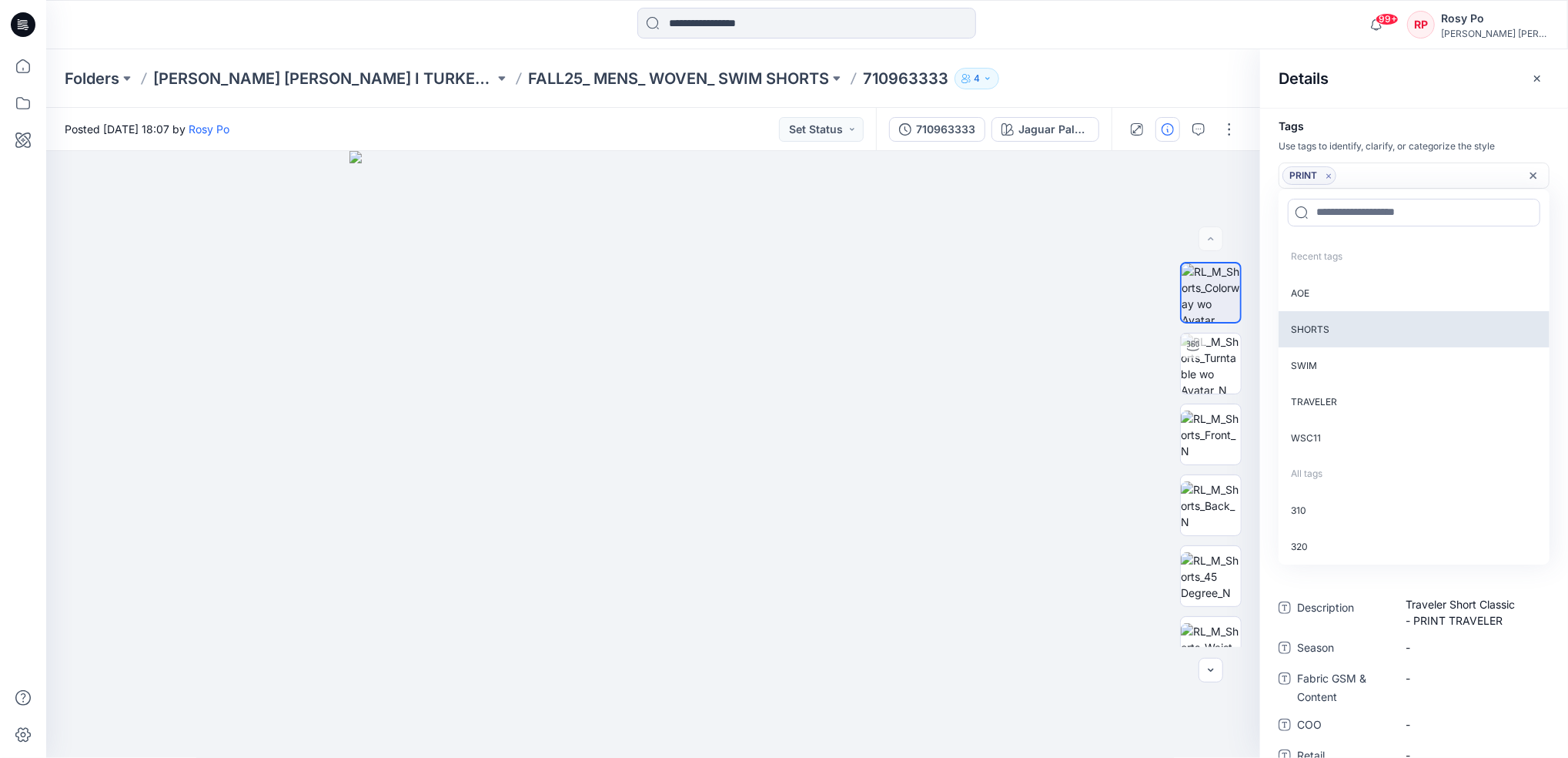
click at [1336, 323] on p "SHORTS" at bounding box center [1414, 329] width 271 height 36
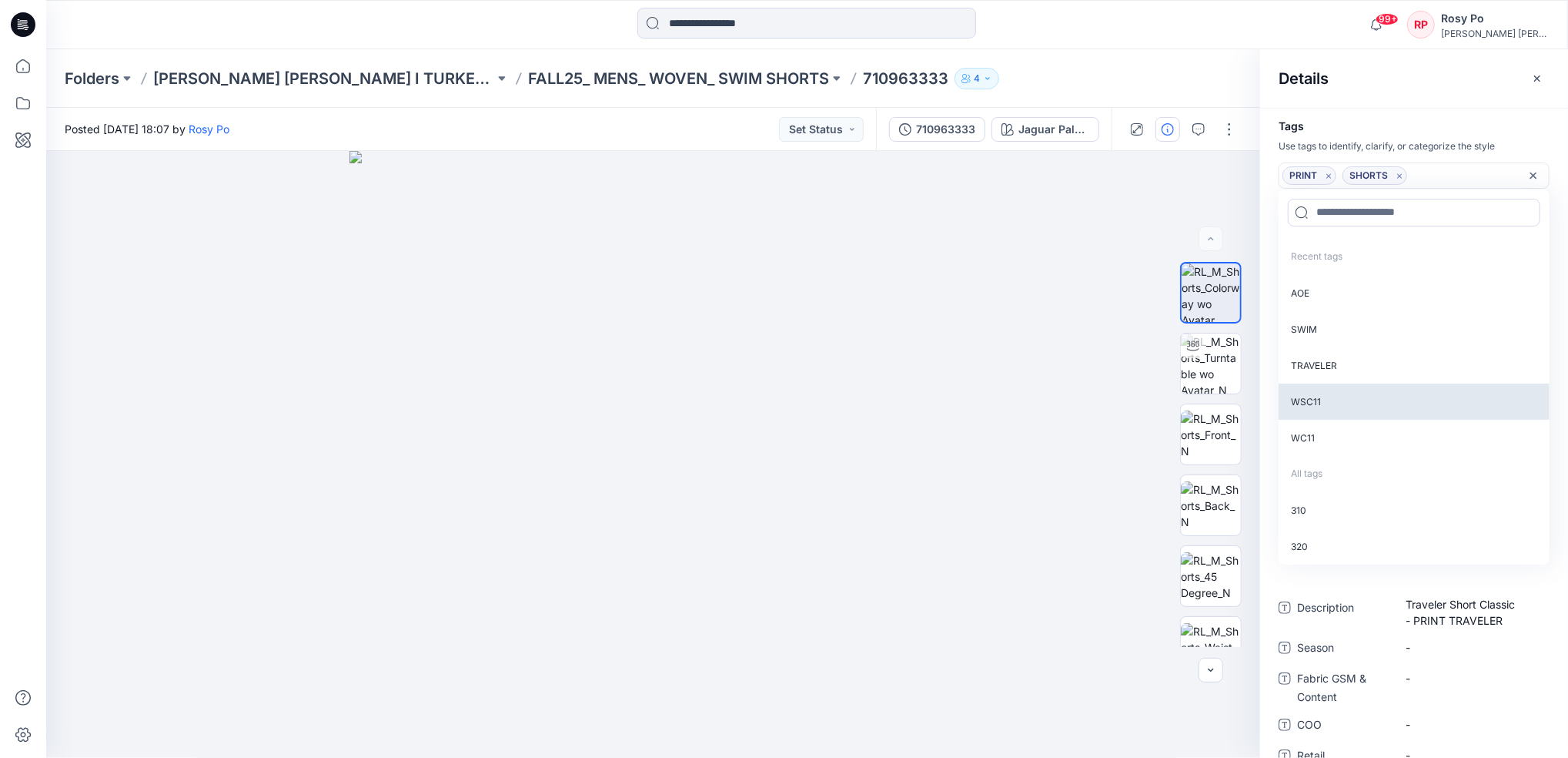
drag, startPoint x: 1323, startPoint y: 331, endPoint x: 1324, endPoint y: 355, distance: 24.0
click at [1323, 331] on p "SWIM" at bounding box center [1414, 329] width 271 height 36
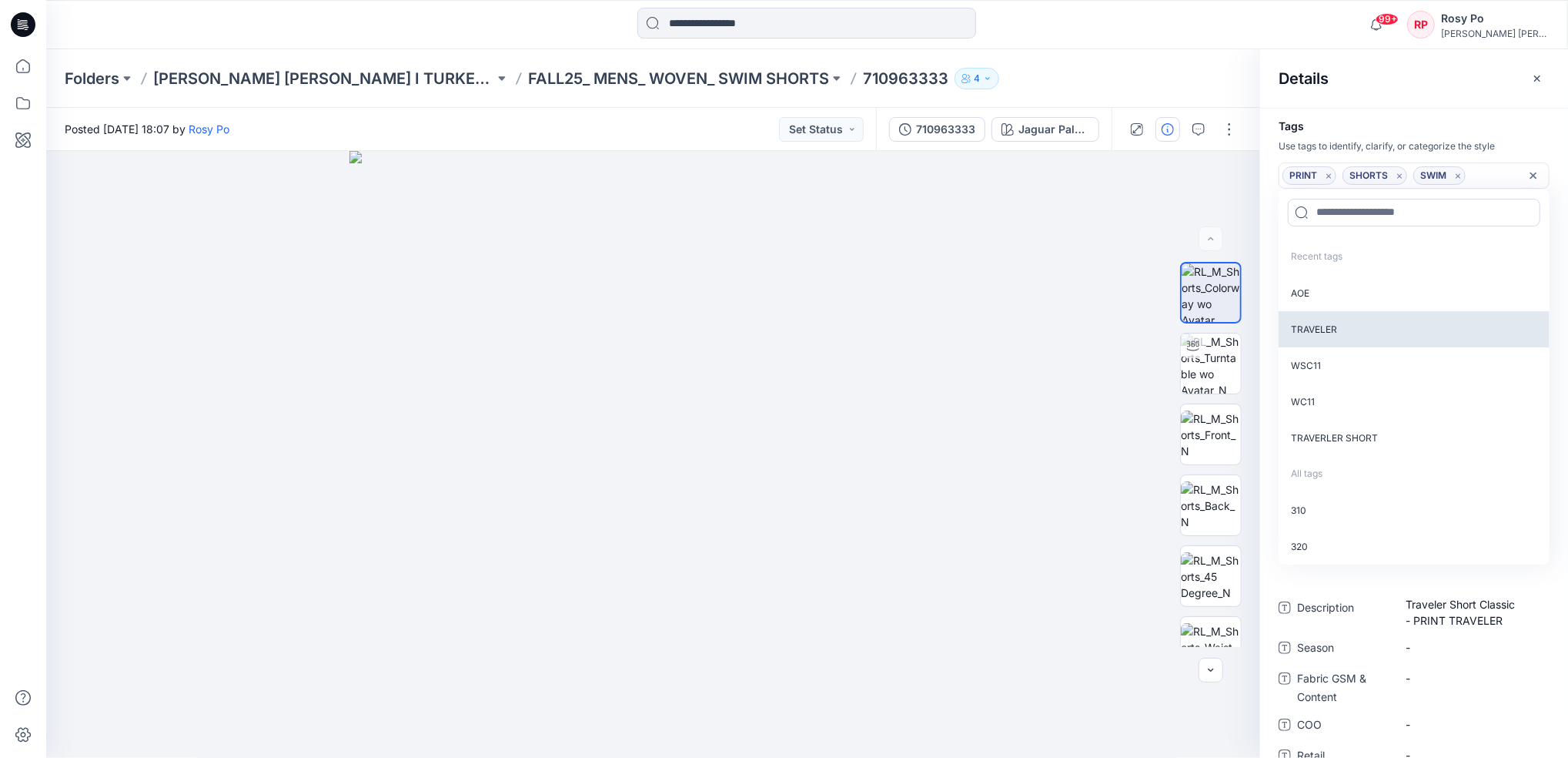
click at [1324, 339] on p "TRAVELER" at bounding box center [1414, 329] width 271 height 36
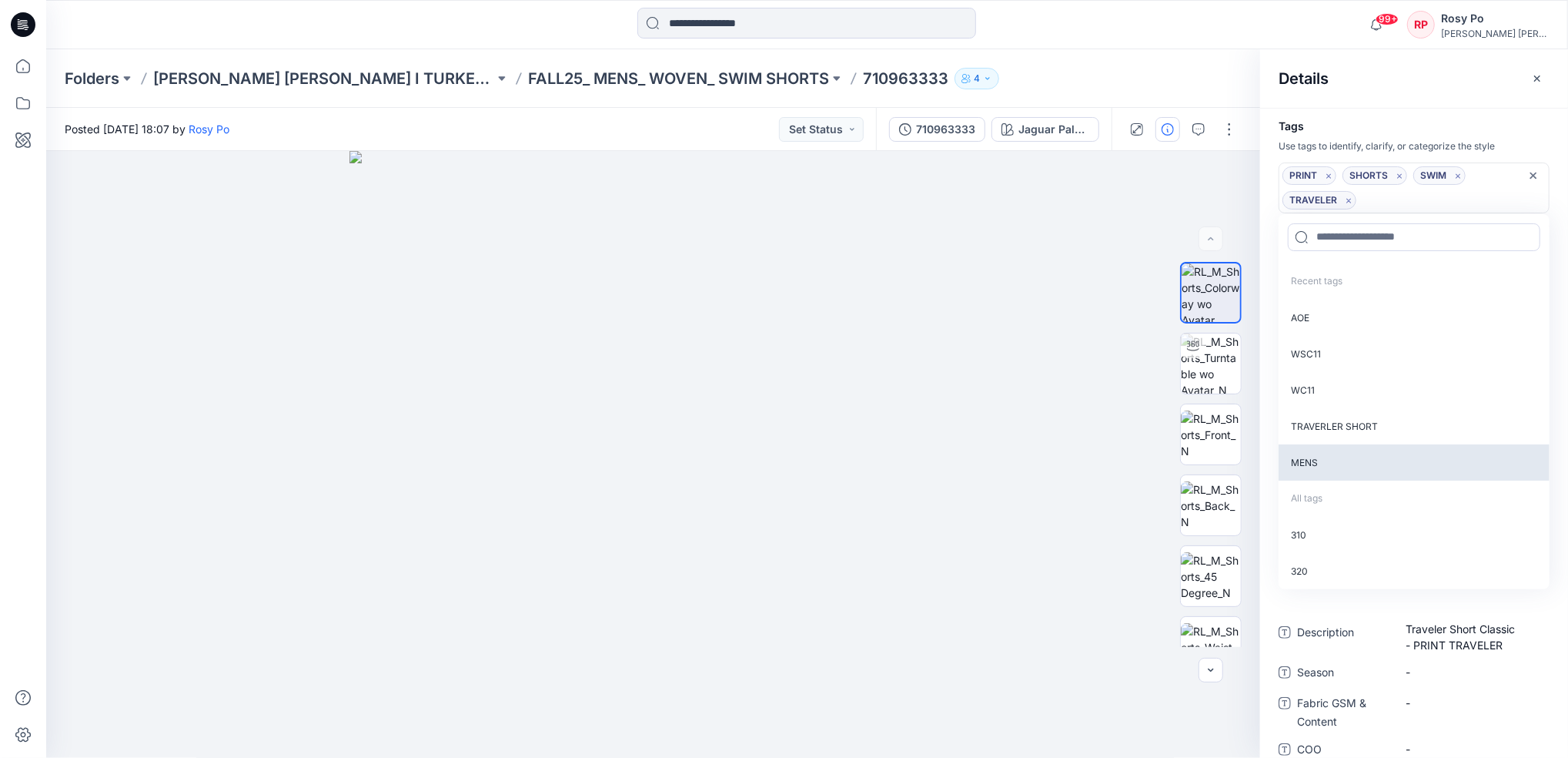
click at [1336, 455] on p "MENS" at bounding box center [1414, 462] width 271 height 36
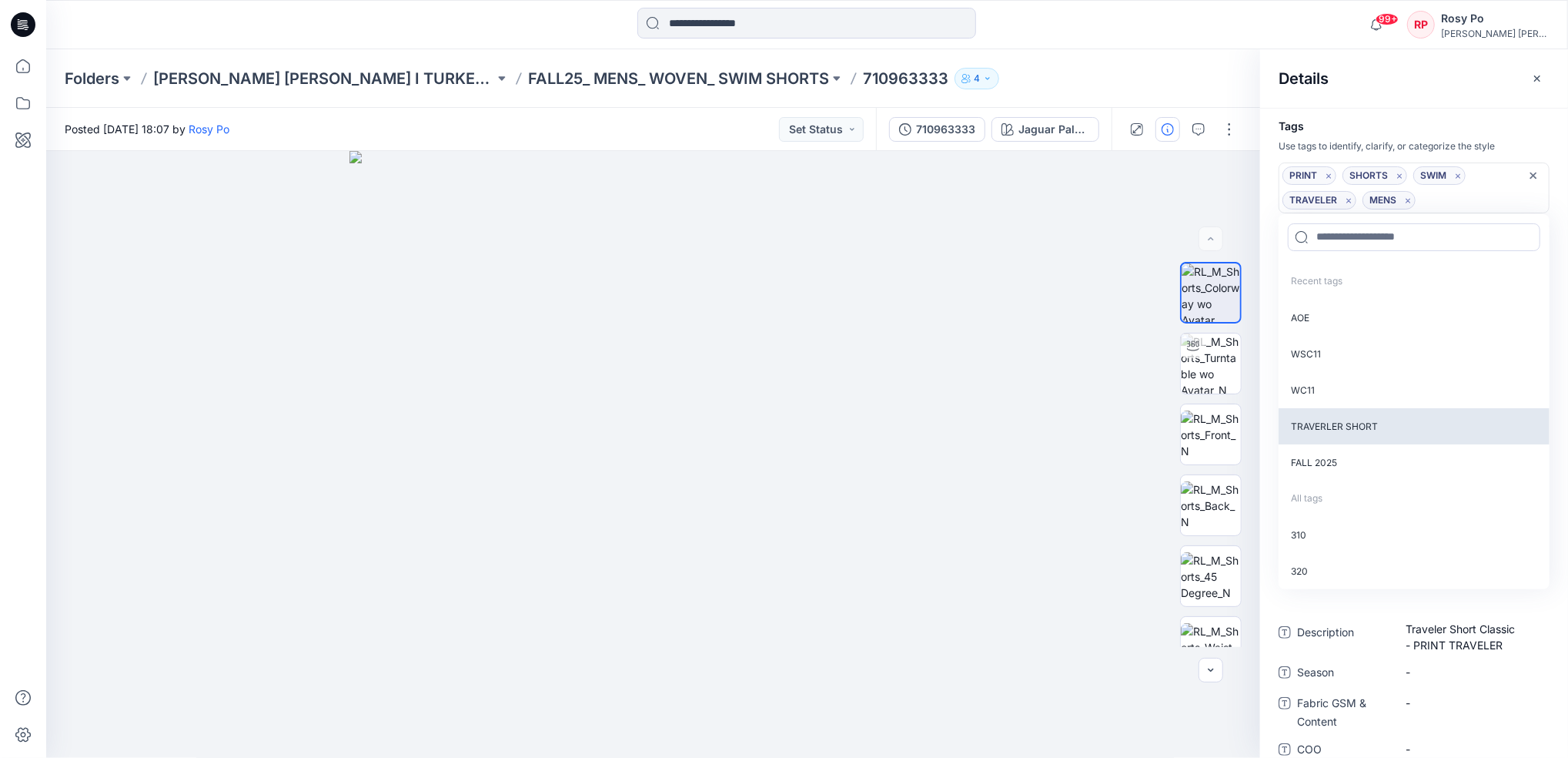
click at [1350, 421] on p "TRAVERLER SHORT" at bounding box center [1414, 426] width 271 height 36
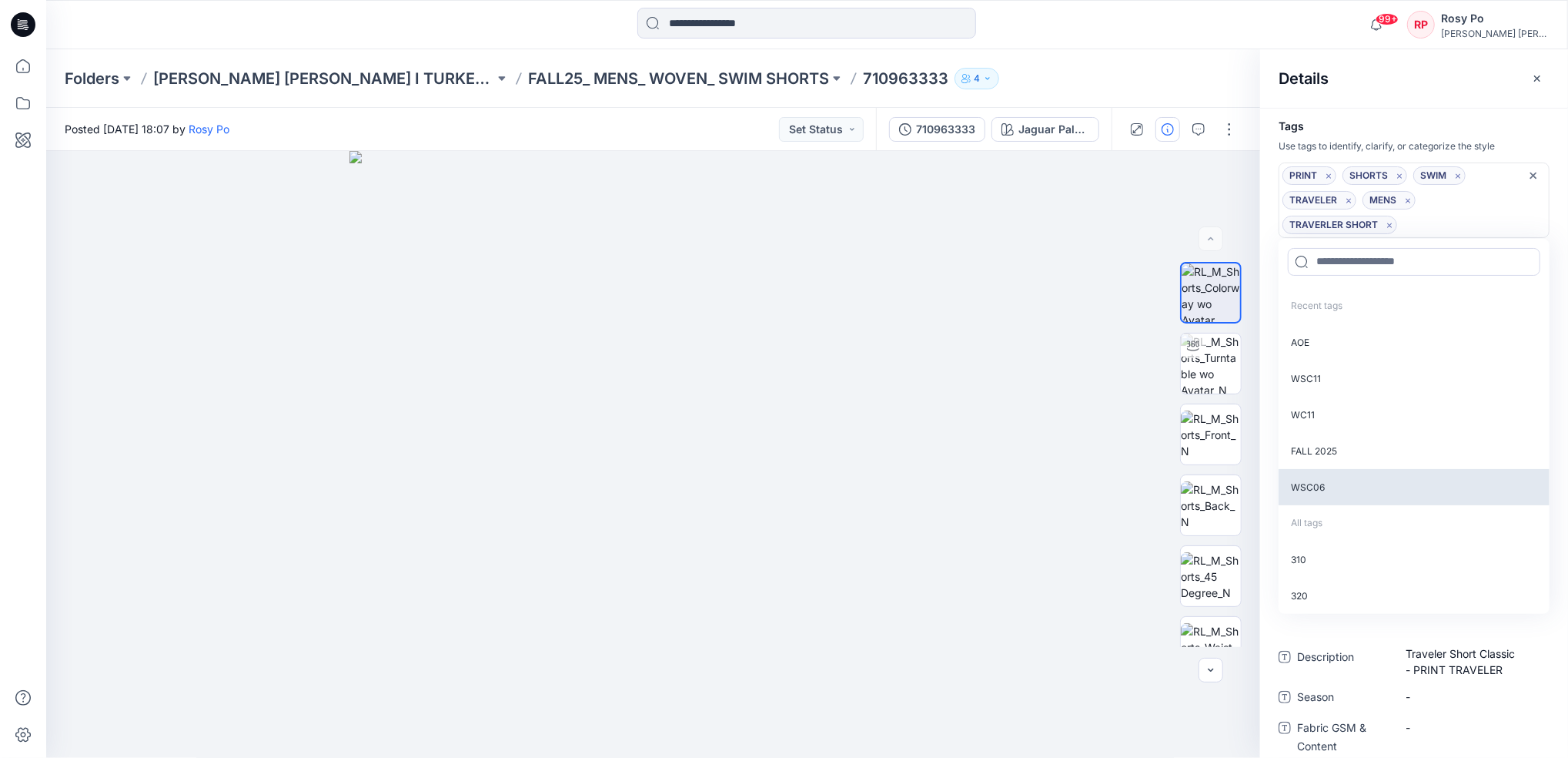
click at [1339, 451] on p "FALL 2025" at bounding box center [1414, 450] width 271 height 36
click at [1376, 270] on input at bounding box center [1414, 262] width 252 height 28
paste input "*********"
type input "*********"
click at [1384, 259] on input at bounding box center [1414, 262] width 252 height 28
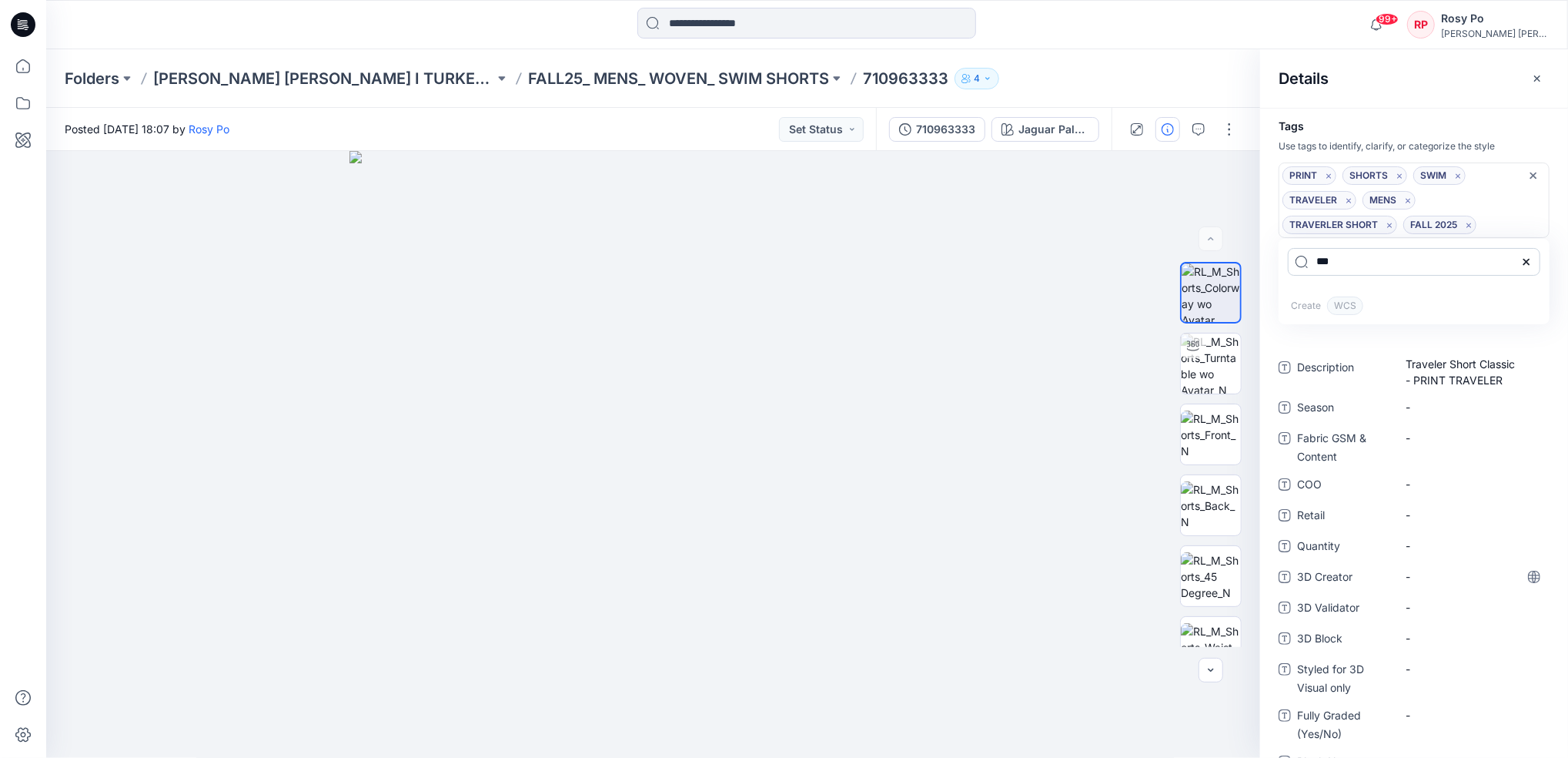
click at [1391, 259] on input "***" at bounding box center [1414, 262] width 252 height 28
type input "*****"
click at [1364, 302] on span "WSC13" at bounding box center [1350, 305] width 46 height 18
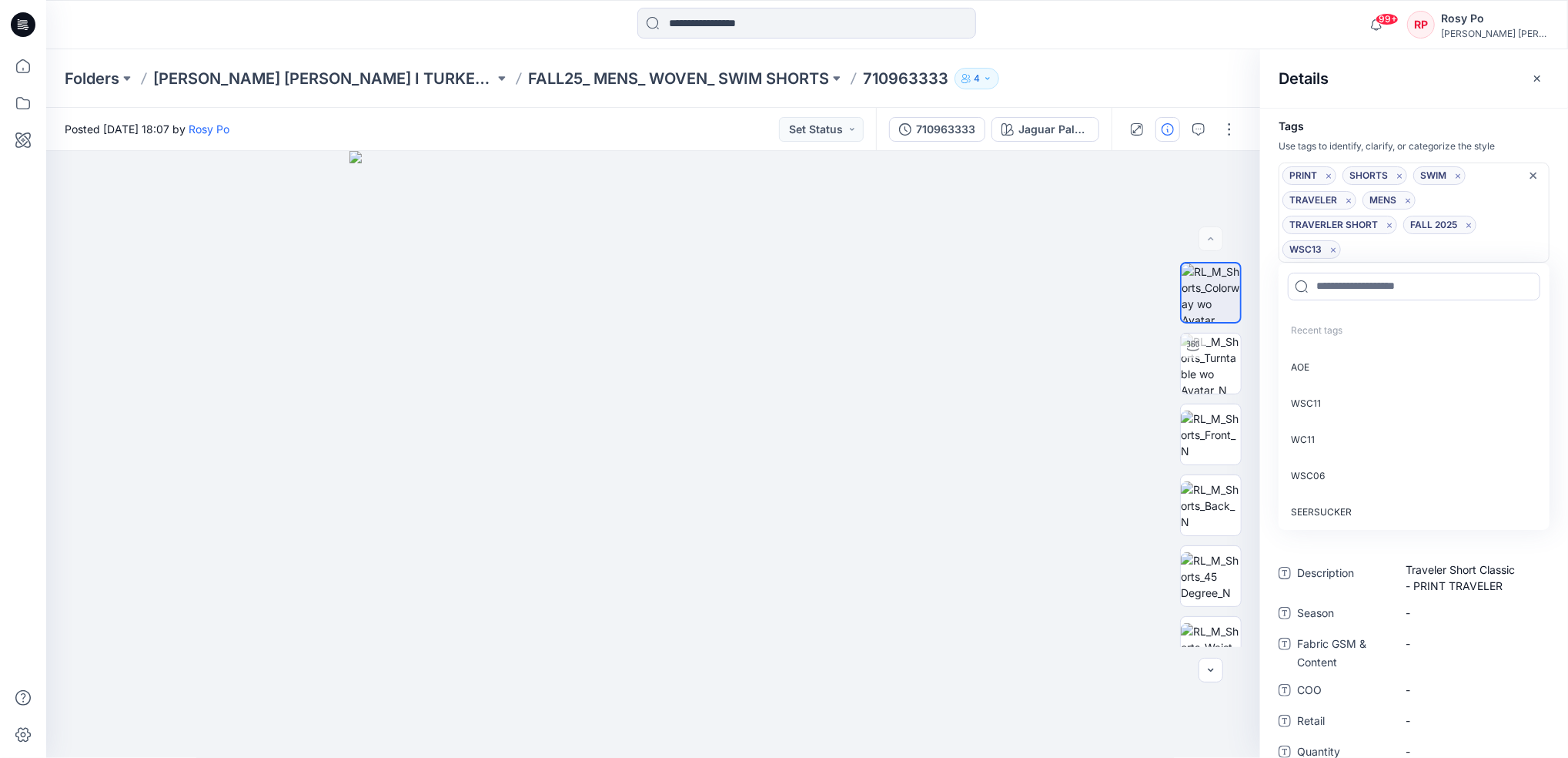
click at [1356, 304] on div at bounding box center [1414, 287] width 271 height 46
click at [1028, 73] on div "Folders Ralph Lauren I TURKEY Digital Shop FALL25_ MENS_ WOVEN_ SWIM SHORTS 710…" at bounding box center [747, 78] width 1365 height 22
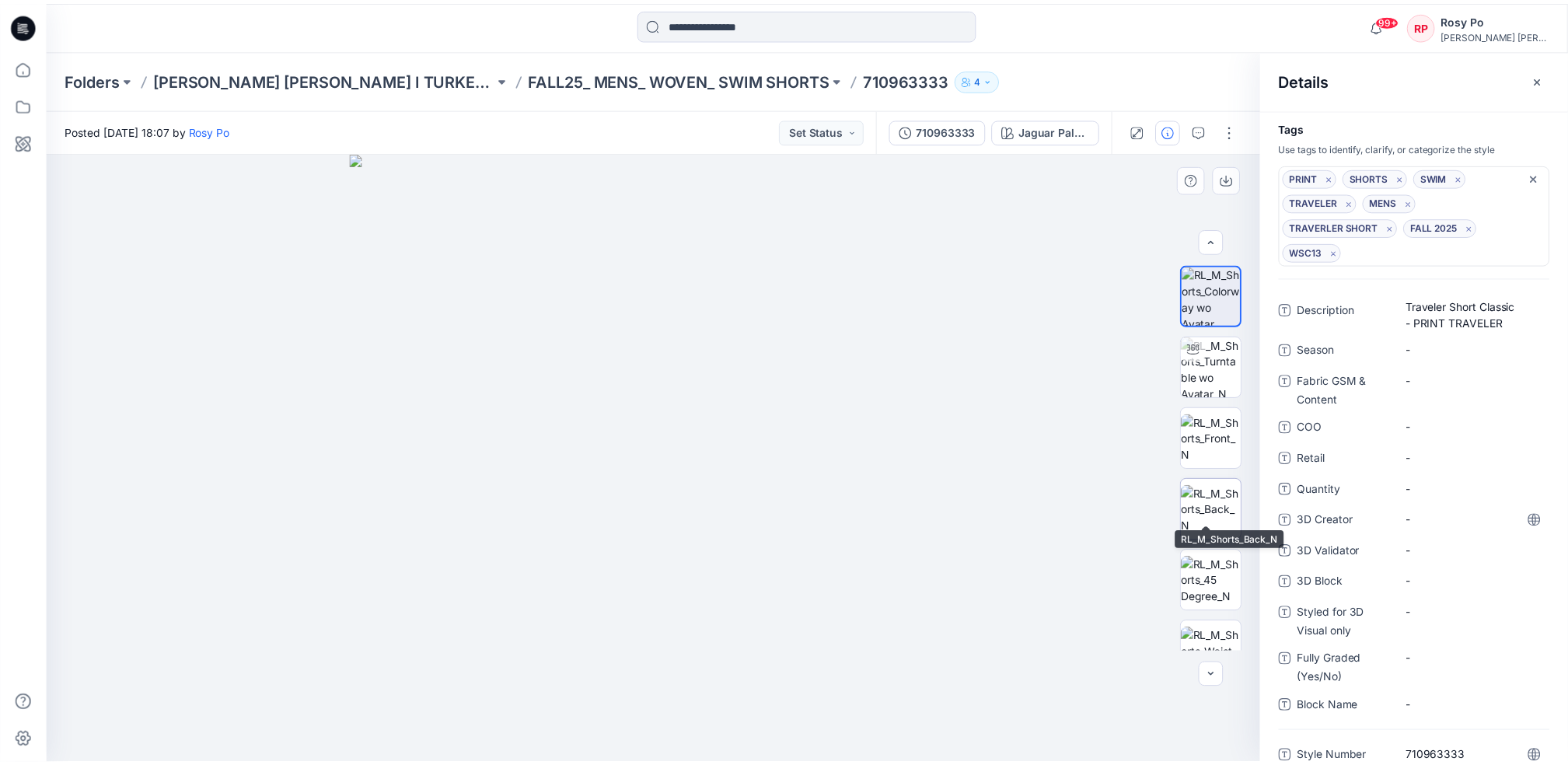
scroll to position [31, 0]
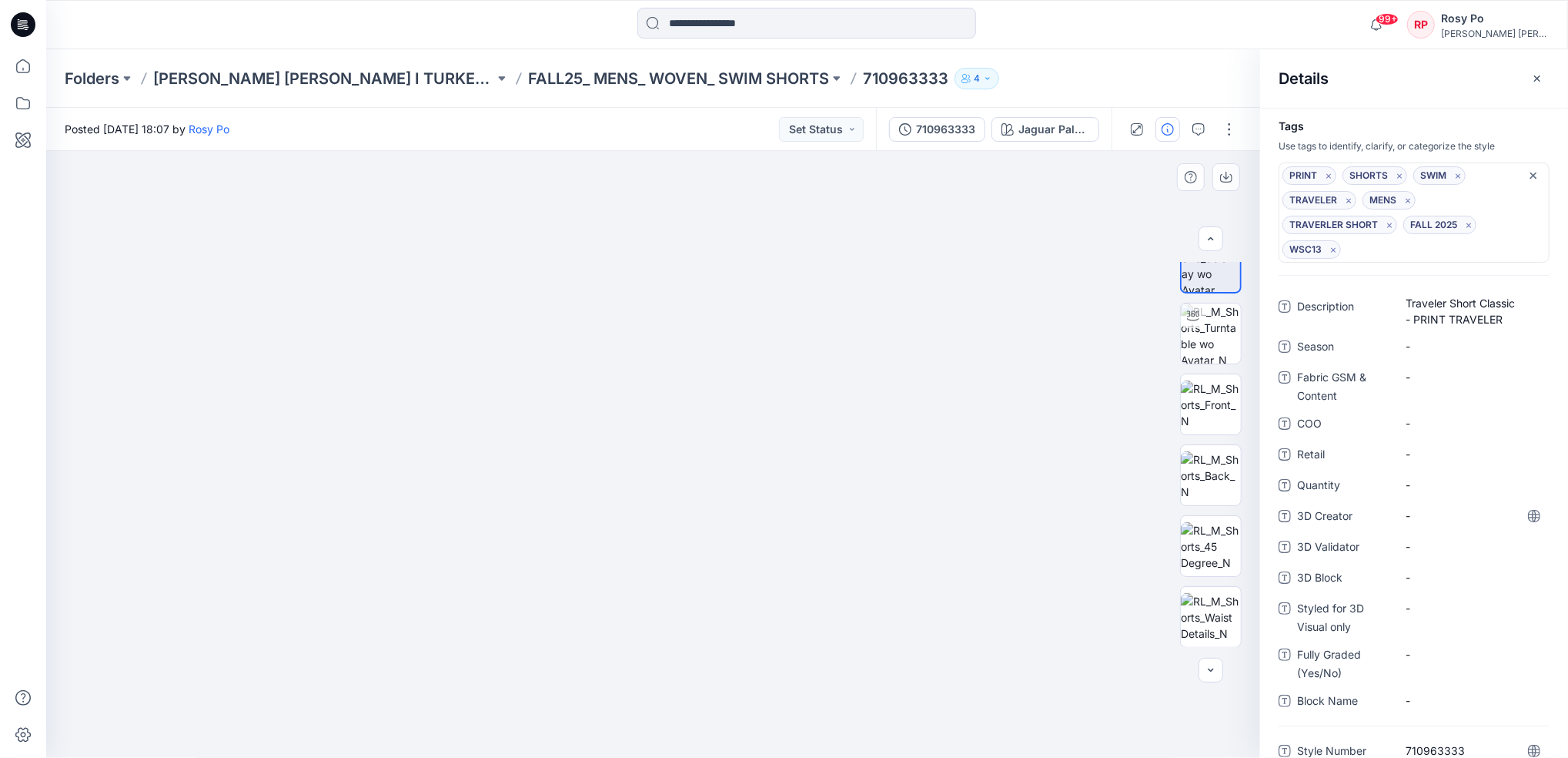
drag, startPoint x: 611, startPoint y: 283, endPoint x: 633, endPoint y: 678, distance: 395.6
click at [633, 678] on img at bounding box center [675, 226] width 2323 height 1063
drag, startPoint x: 627, startPoint y: 297, endPoint x: 659, endPoint y: 373, distance: 82.5
click at [659, 373] on img at bounding box center [709, 264] width 2323 height 987
click at [1542, 73] on icon "button" at bounding box center [1537, 78] width 12 height 12
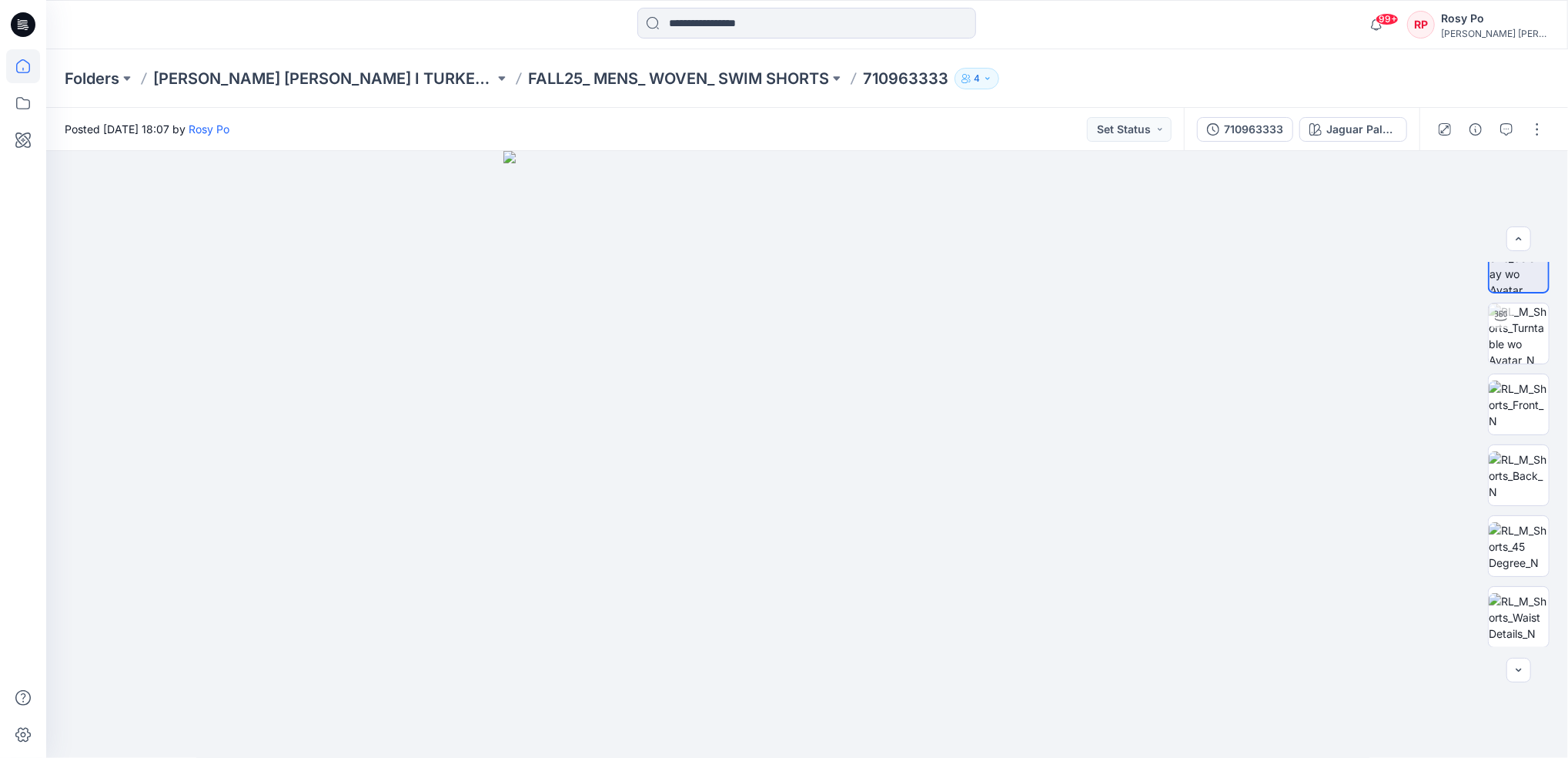
click at [28, 70] on icon at bounding box center [23, 66] width 34 height 34
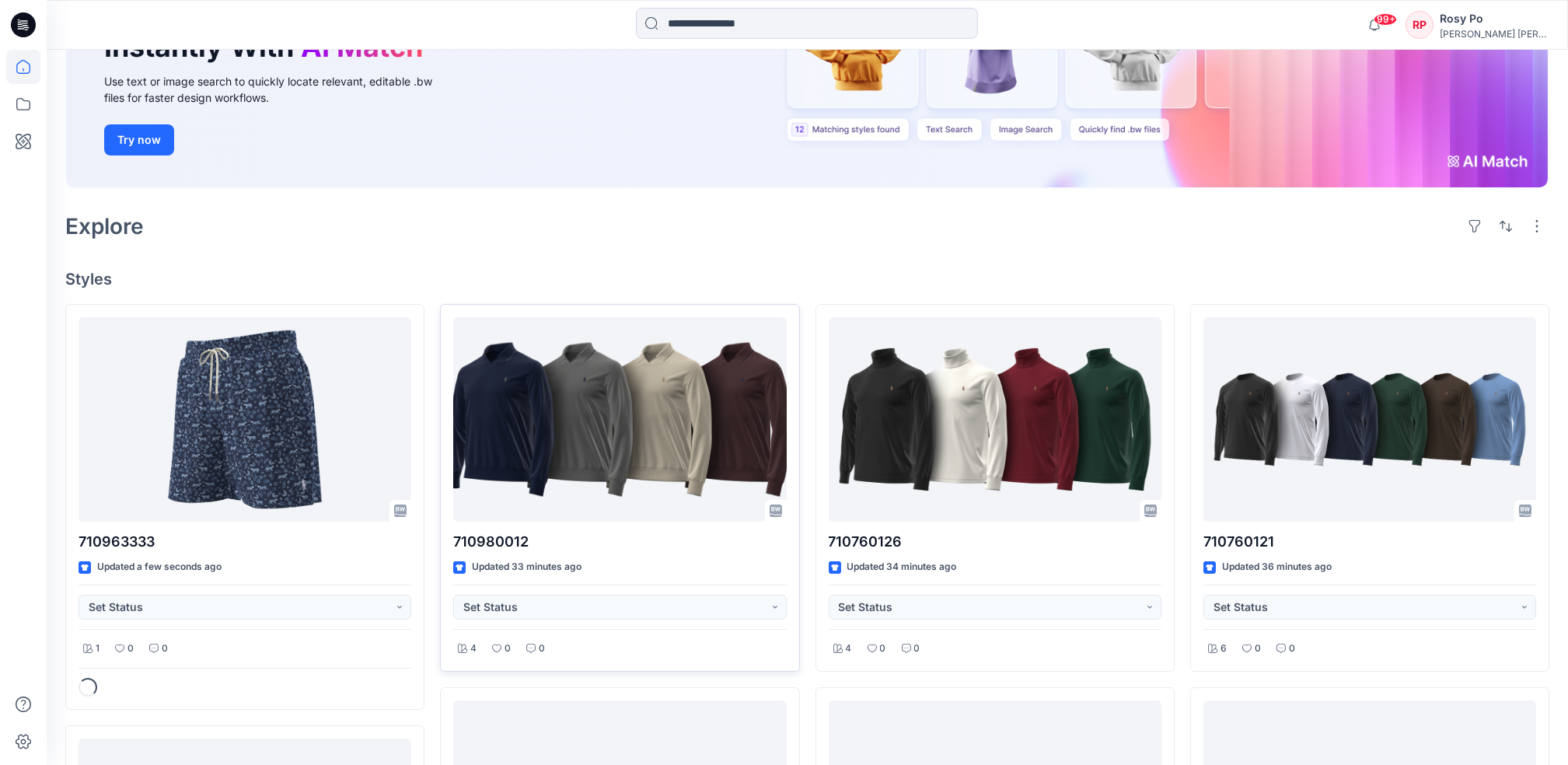
scroll to position [311, 0]
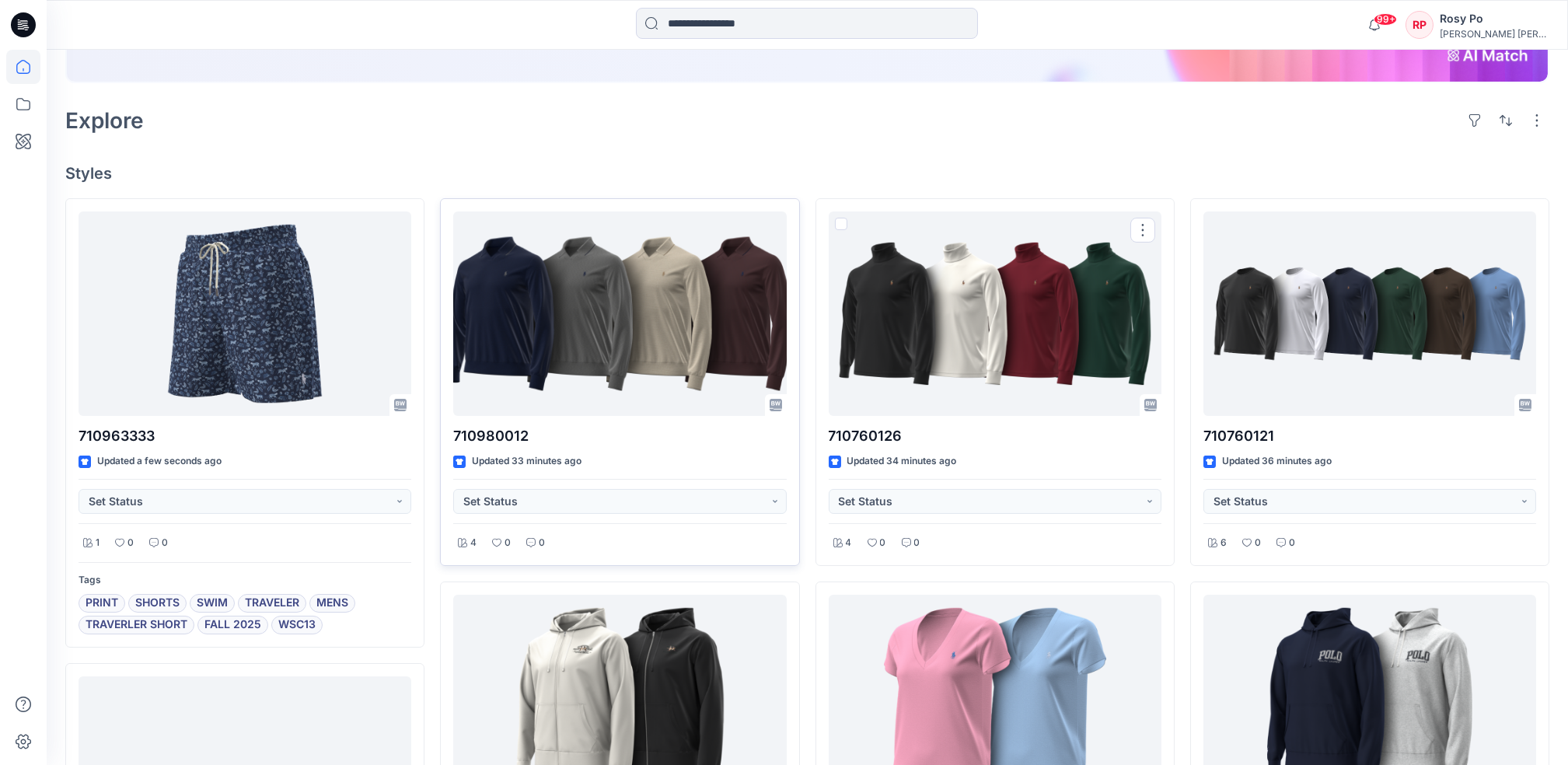
click at [673, 288] on div at bounding box center [619, 314] width 333 height 205
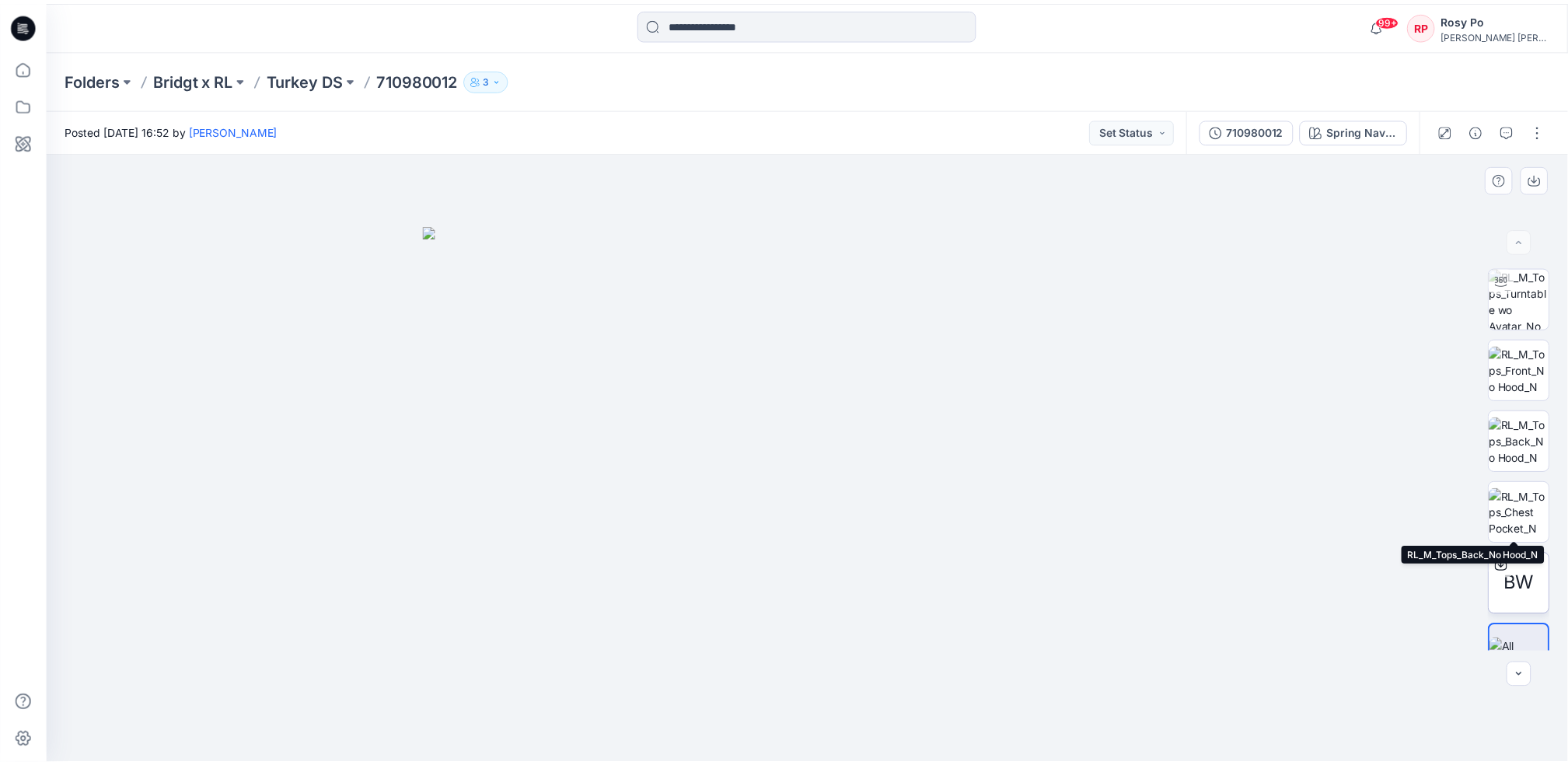
scroll to position [102, 0]
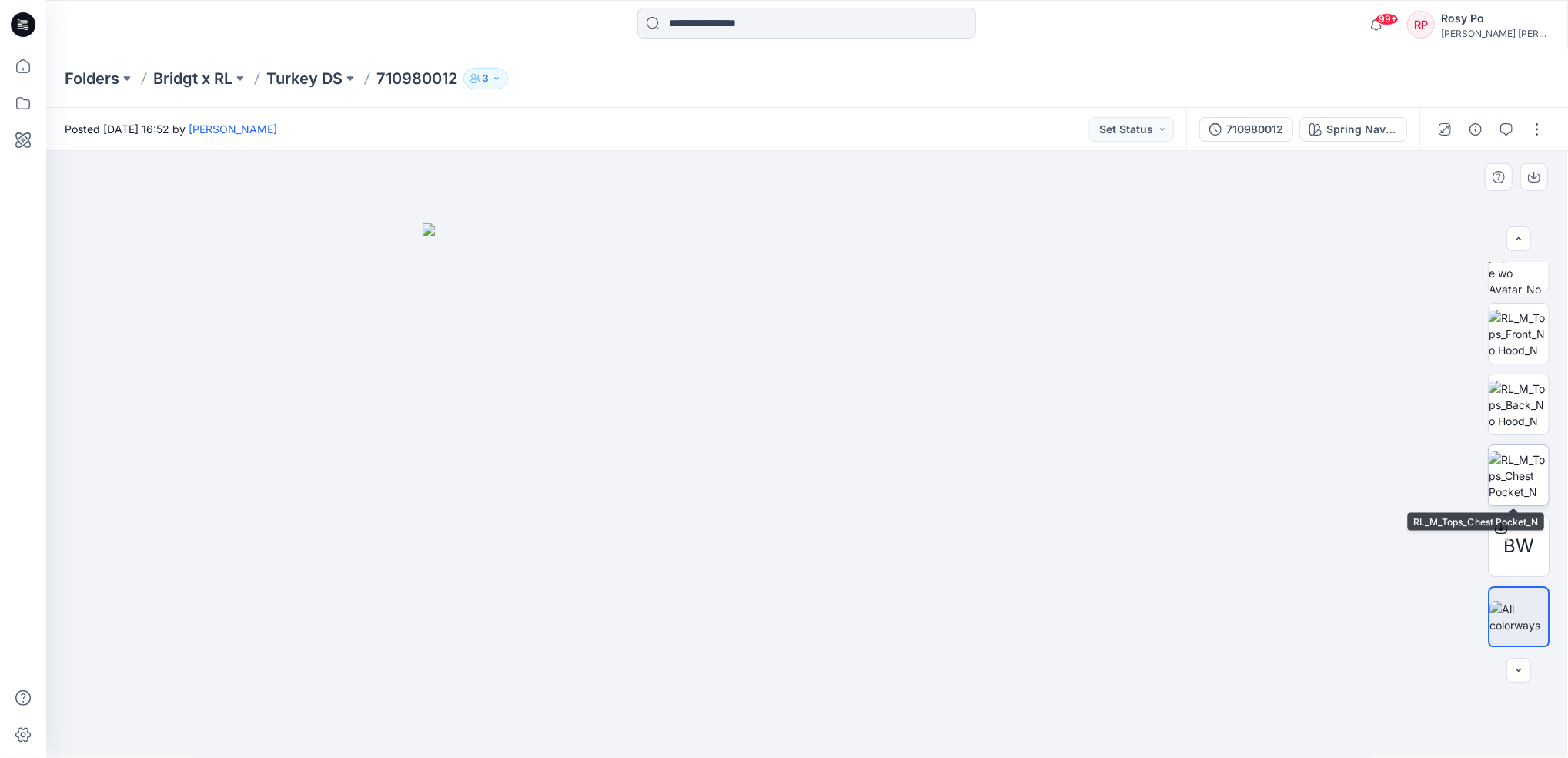
click at [1513, 470] on img at bounding box center [1519, 475] width 60 height 49
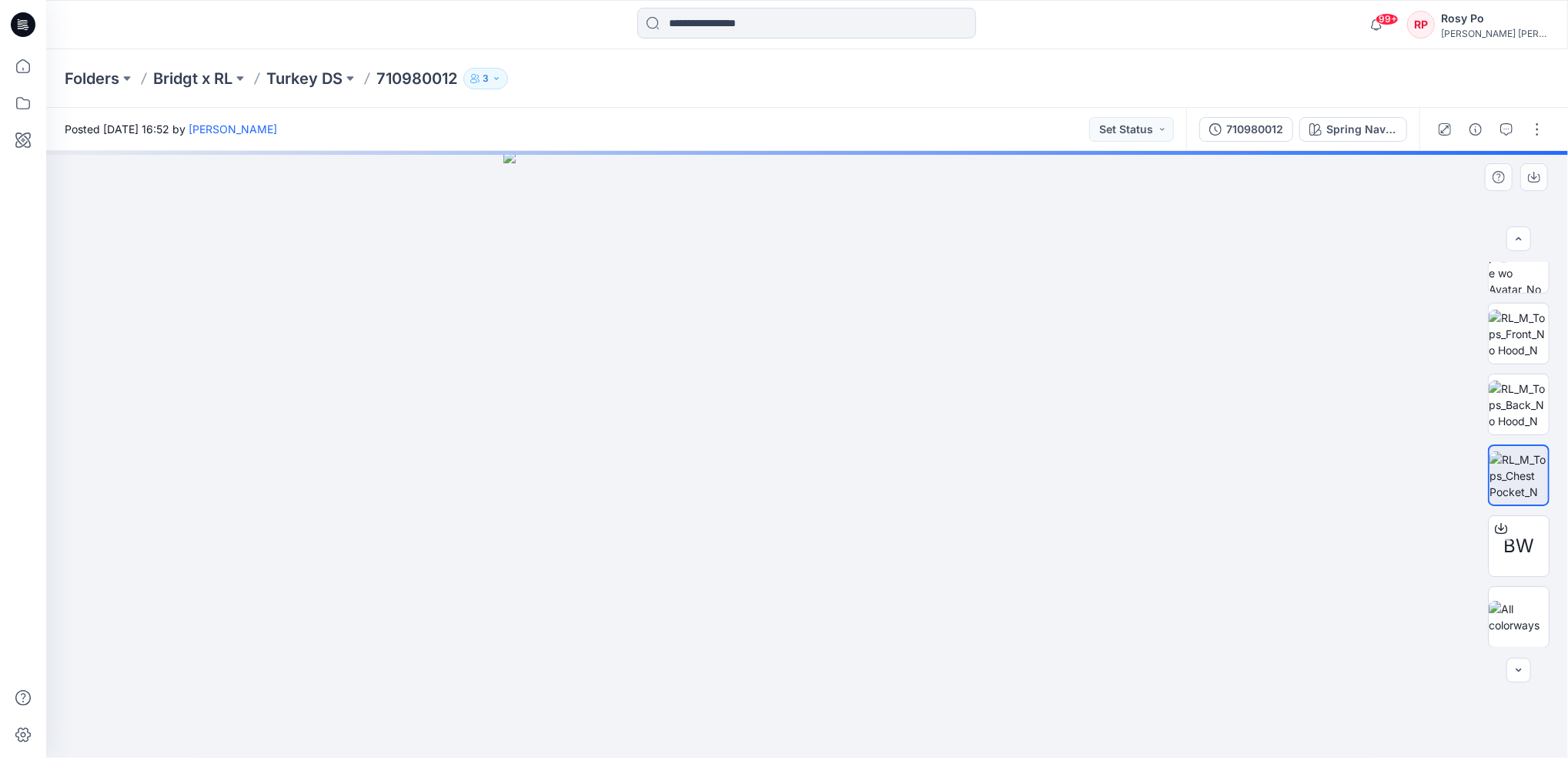
drag, startPoint x: 638, startPoint y: 254, endPoint x: 671, endPoint y: 395, distance: 144.8
click at [671, 395] on img at bounding box center [807, 454] width 608 height 608
click at [1349, 125] on div "Spring Navy Heather - 001" at bounding box center [1362, 129] width 71 height 17
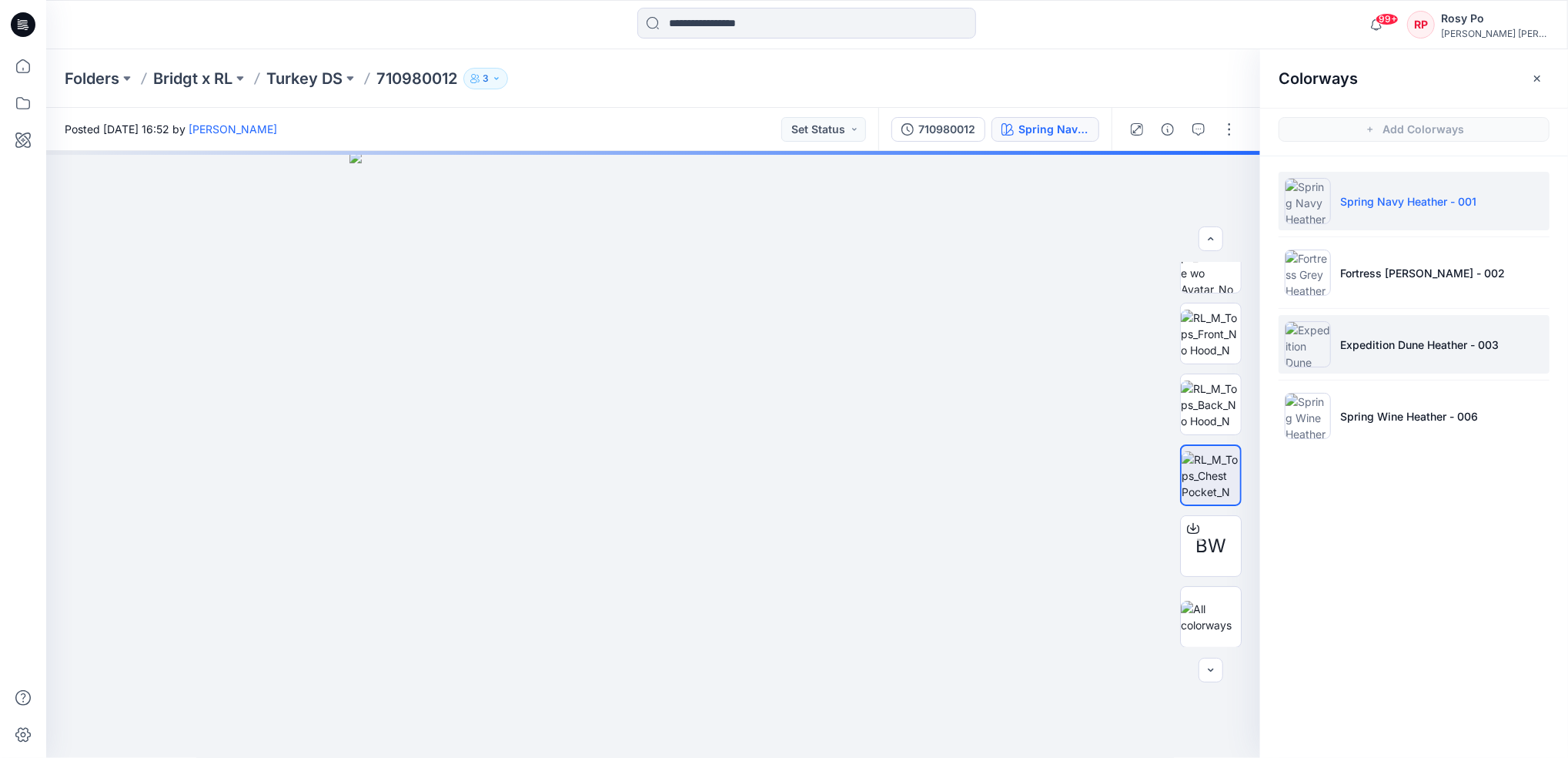
click at [1363, 347] on p "Expedition Dune Heather - 003" at bounding box center [1420, 344] width 159 height 16
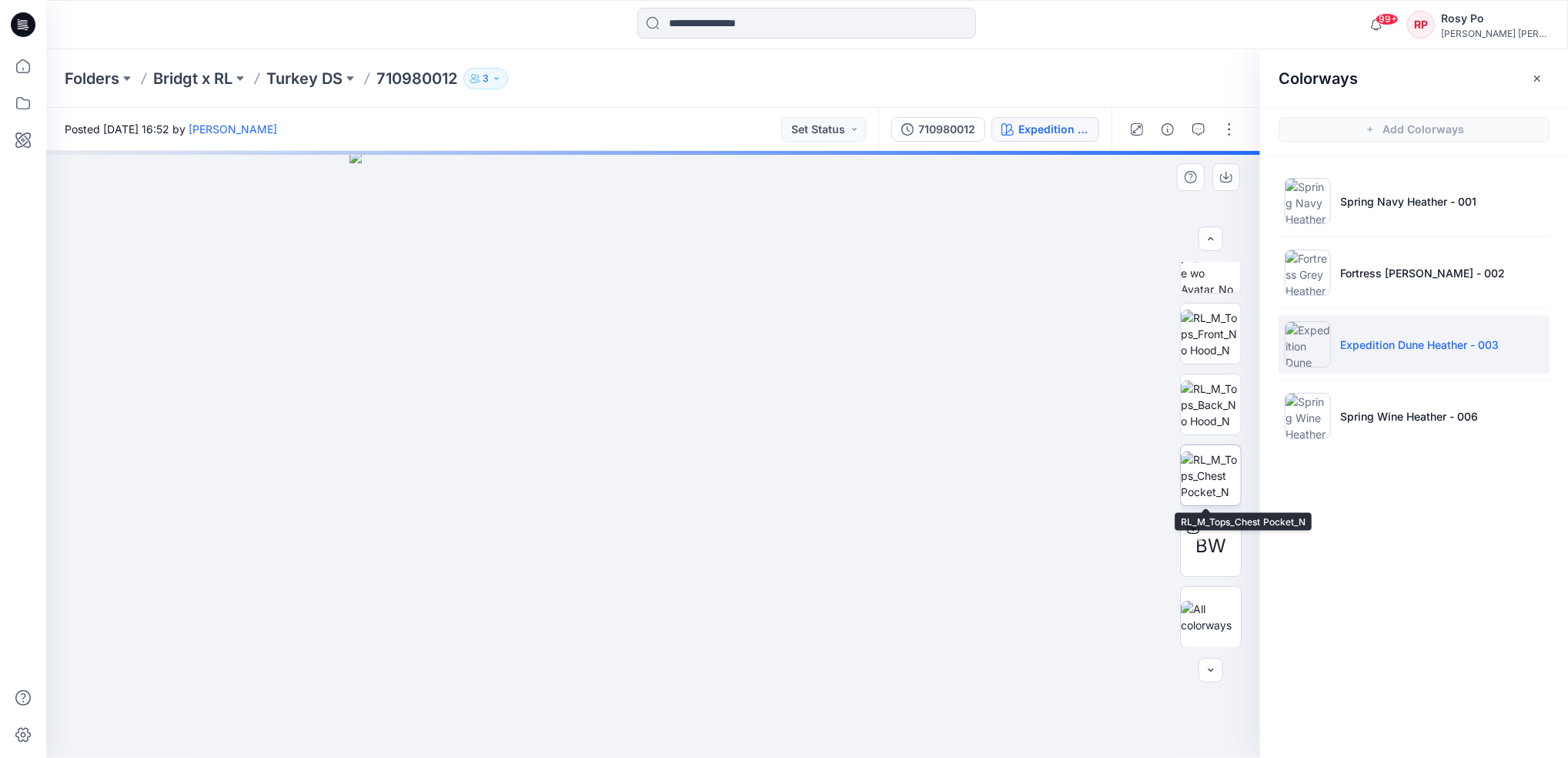
click at [1198, 488] on img at bounding box center [1210, 475] width 60 height 49
click at [1548, 74] on button "button" at bounding box center [1537, 78] width 25 height 25
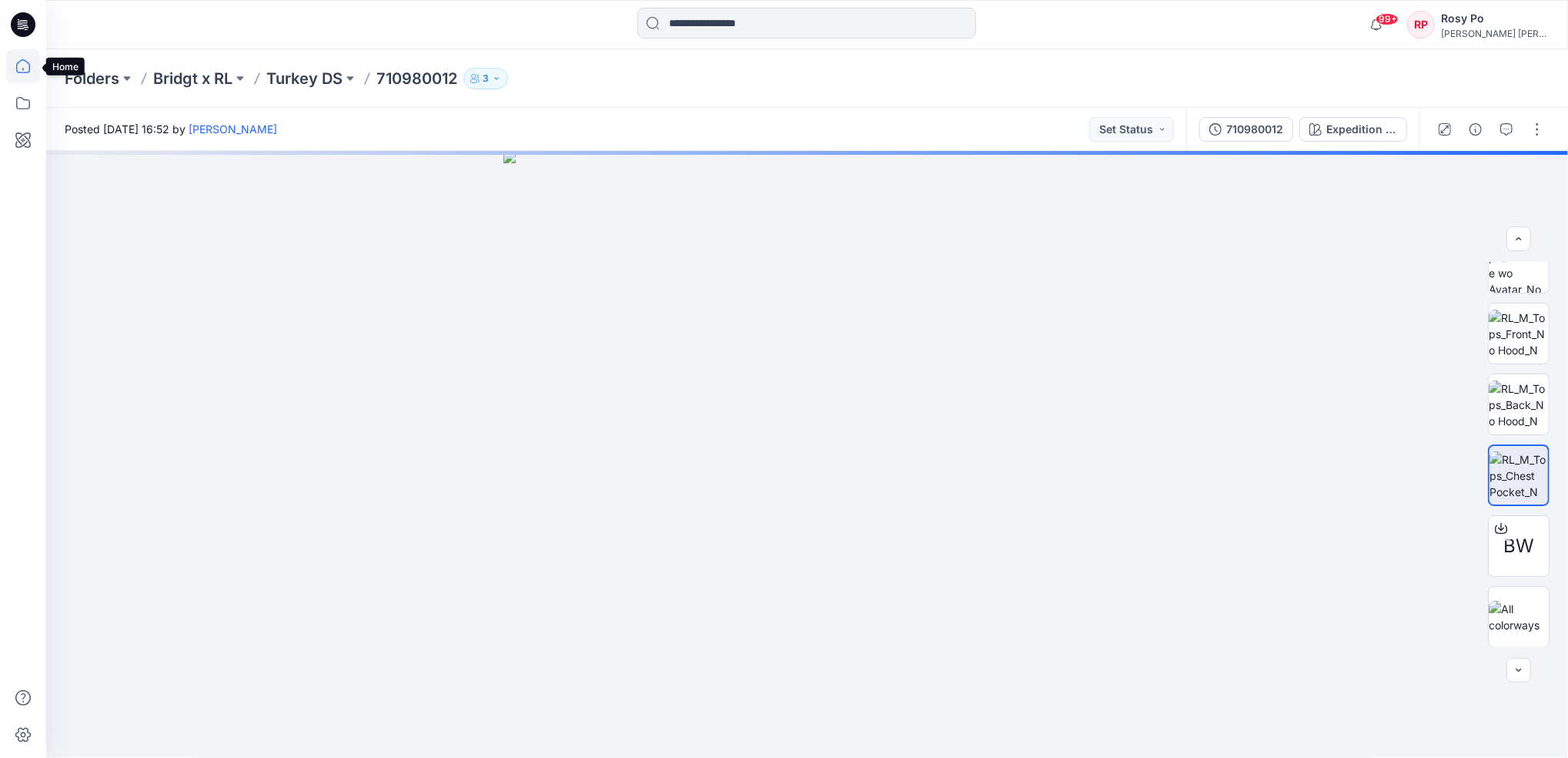
click at [22, 56] on icon at bounding box center [23, 66] width 34 height 34
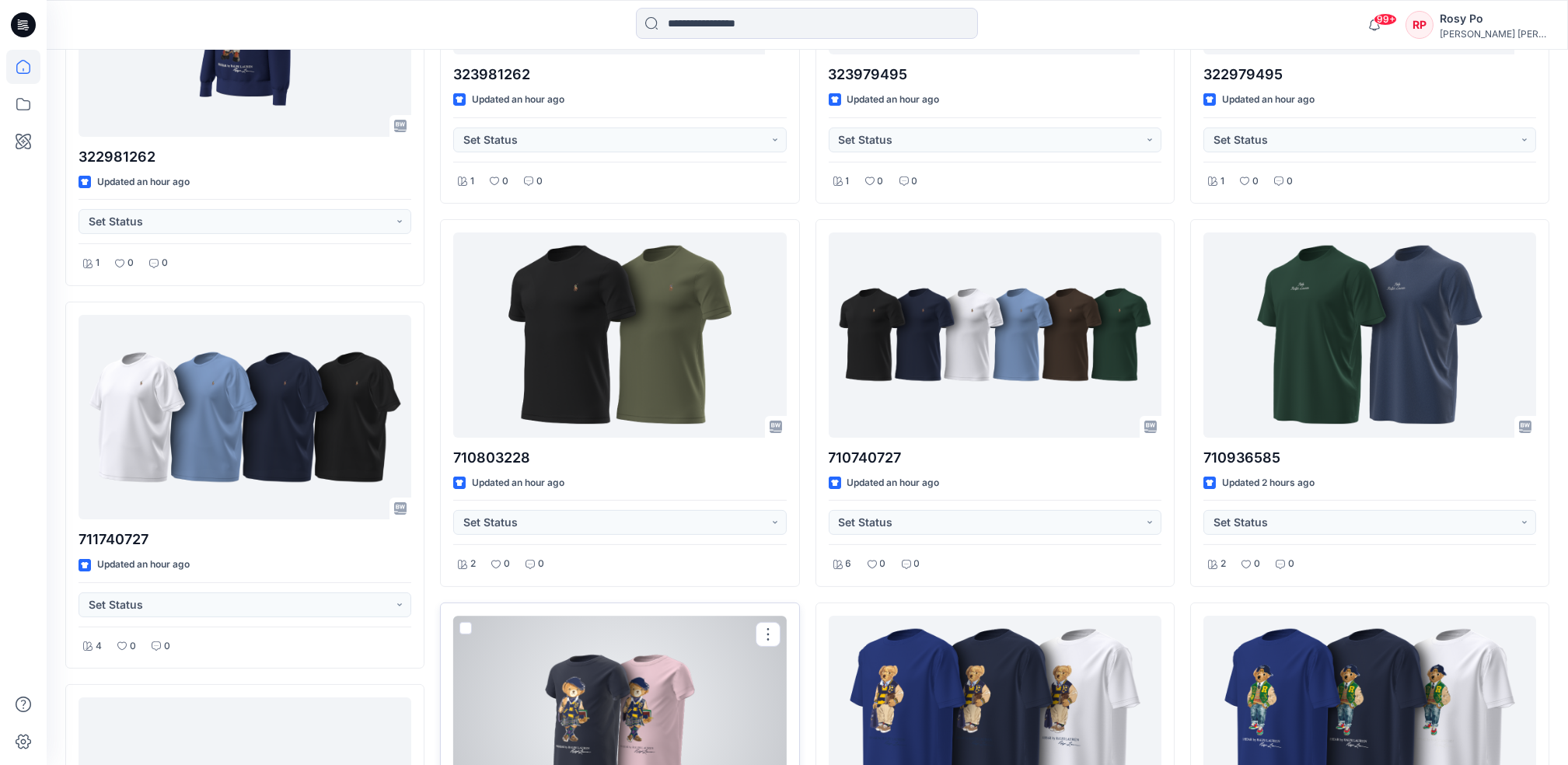
scroll to position [1551, 0]
